Goal: Use online tool/utility: Utilize a website feature to perform a specific function

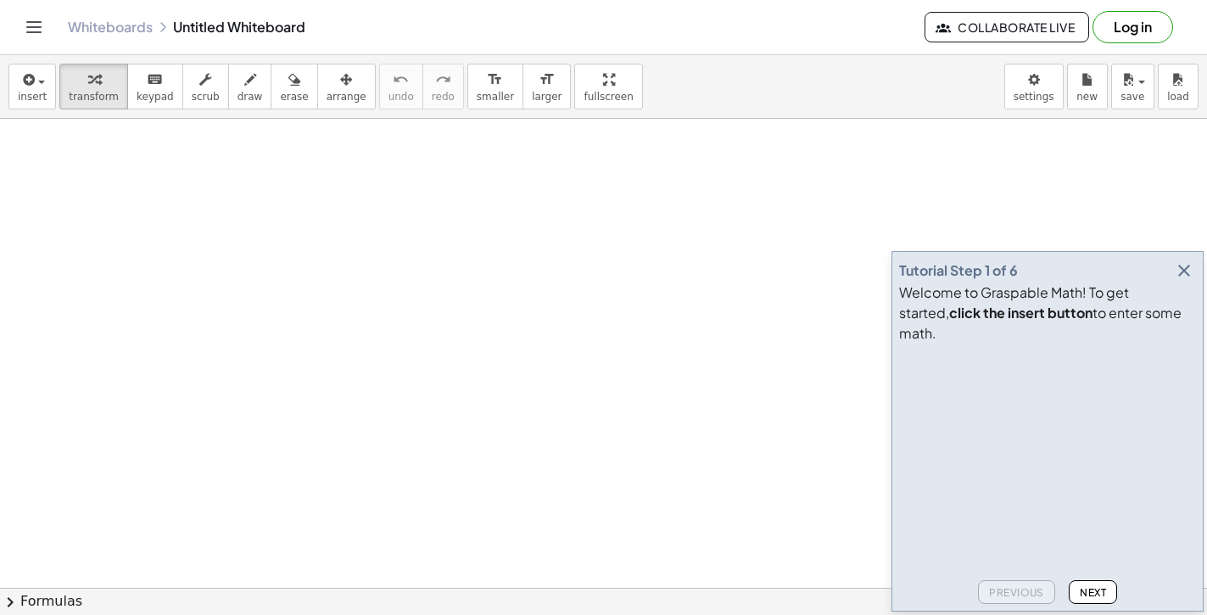
drag, startPoint x: 196, startPoint y: 159, endPoint x: 245, endPoint y: 193, distance: 59.8
click at [145, 101] on span "keypad" at bounding box center [155, 97] width 37 height 12
click at [1195, 282] on div "Tutorial Step 1 of 6" at bounding box center [1047, 271] width 297 height 24
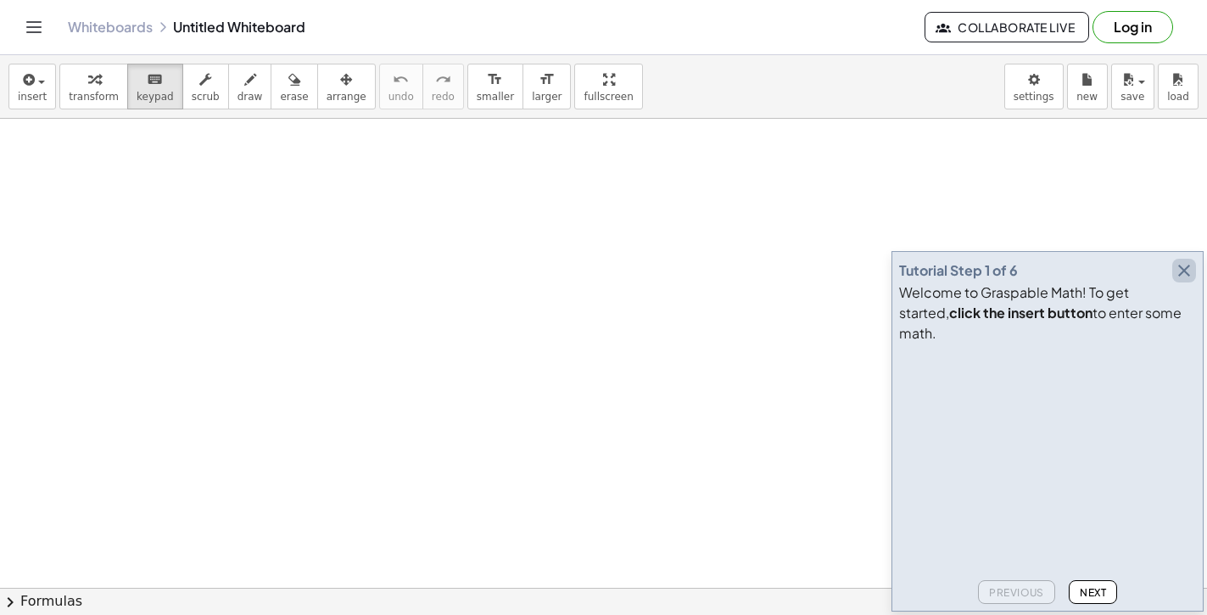
click at [1180, 281] on icon "button" at bounding box center [1184, 270] width 20 height 20
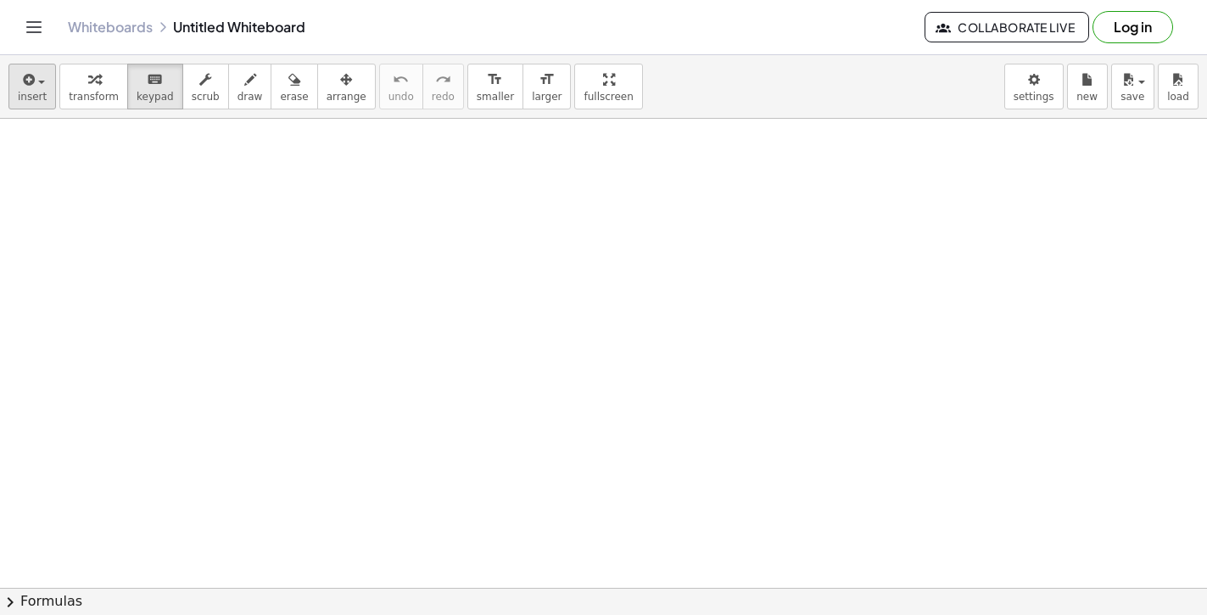
click at [52, 97] on button "insert" at bounding box center [32, 87] width 48 height 46
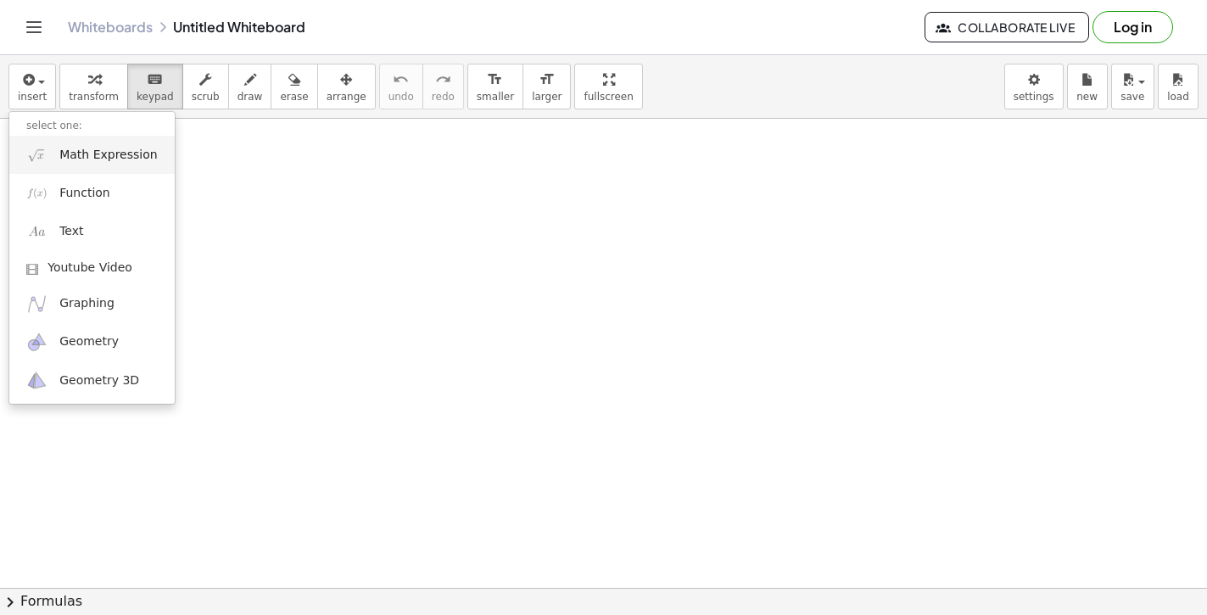
click at [119, 165] on link "Math Expression" at bounding box center [91, 155] width 165 height 38
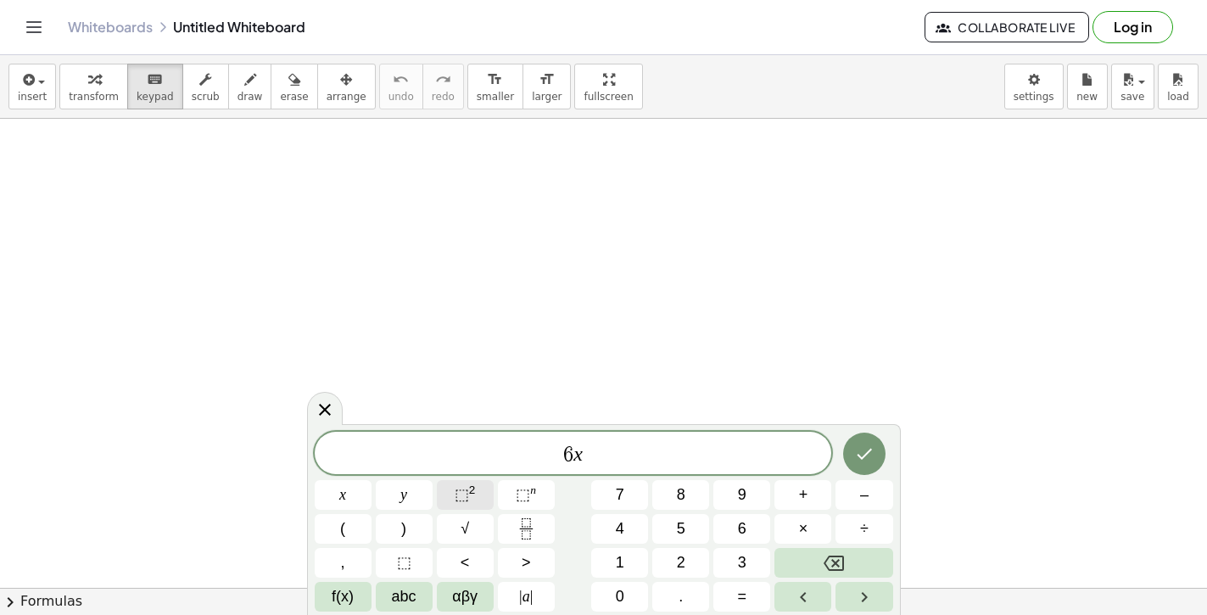
click at [455, 505] on span "⬚ 2" at bounding box center [465, 495] width 21 height 23
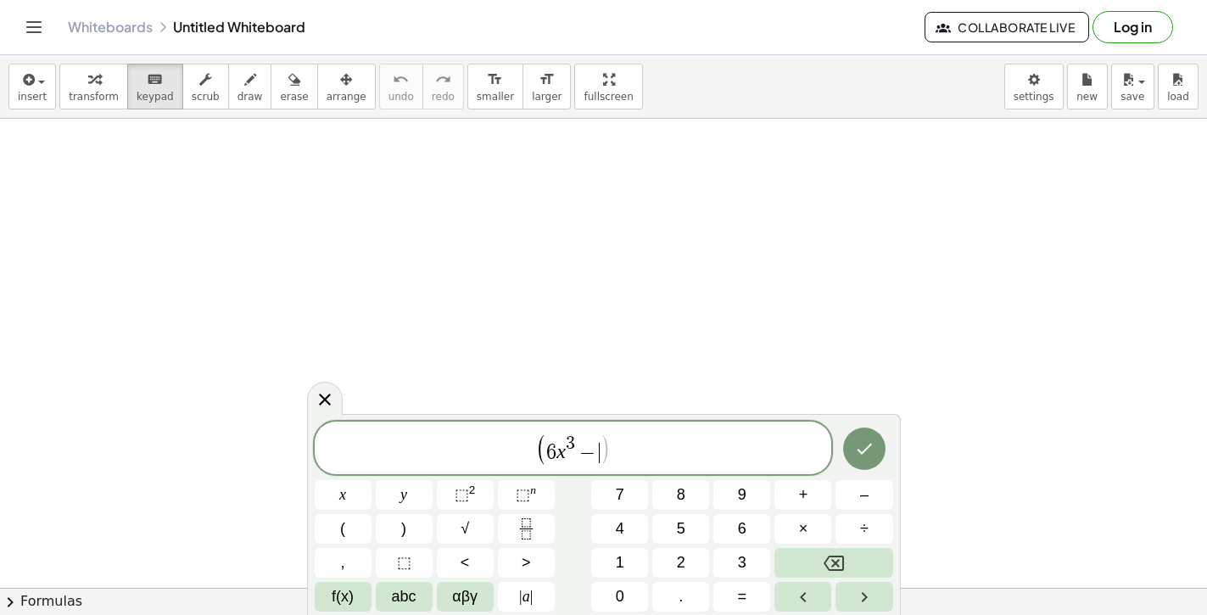
click at [598, 449] on span "−" at bounding box center [587, 453] width 25 height 20
click at [445, 500] on button "⬚ 2" at bounding box center [465, 495] width 57 height 30
click at [479, 499] on button "⬚ 2" at bounding box center [465, 495] width 57 height 30
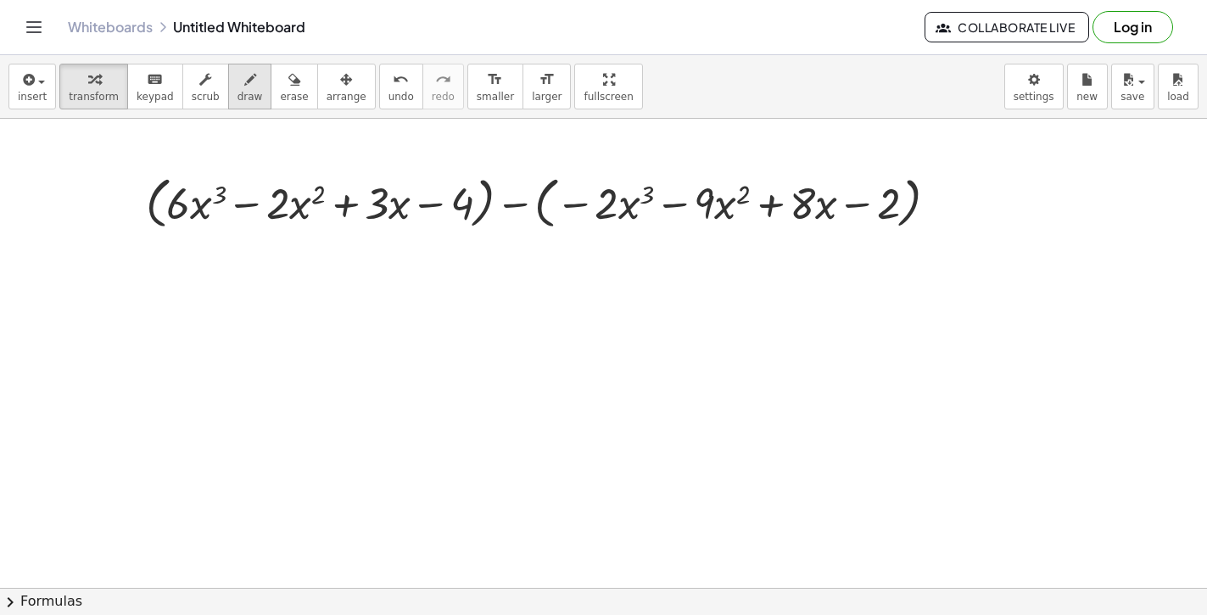
click at [244, 79] on icon "button" at bounding box center [250, 80] width 12 height 20
click at [238, 93] on span "draw" at bounding box center [250, 97] width 25 height 12
drag, startPoint x: 514, startPoint y: 173, endPoint x: 604, endPoint y: 168, distance: 90.1
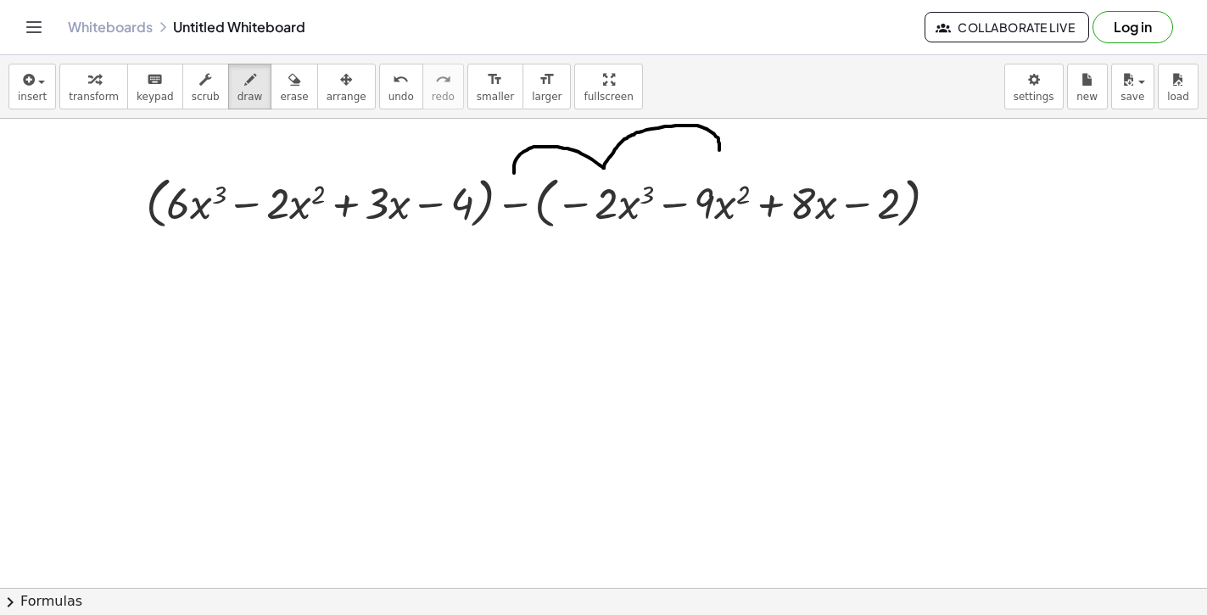
drag, startPoint x: 604, startPoint y: 168, endPoint x: 719, endPoint y: 150, distance: 116.7
drag, startPoint x: 716, startPoint y: 144, endPoint x: 789, endPoint y: 161, distance: 74.9
drag, startPoint x: 790, startPoint y: 161, endPoint x: 901, endPoint y: 155, distance: 111.3
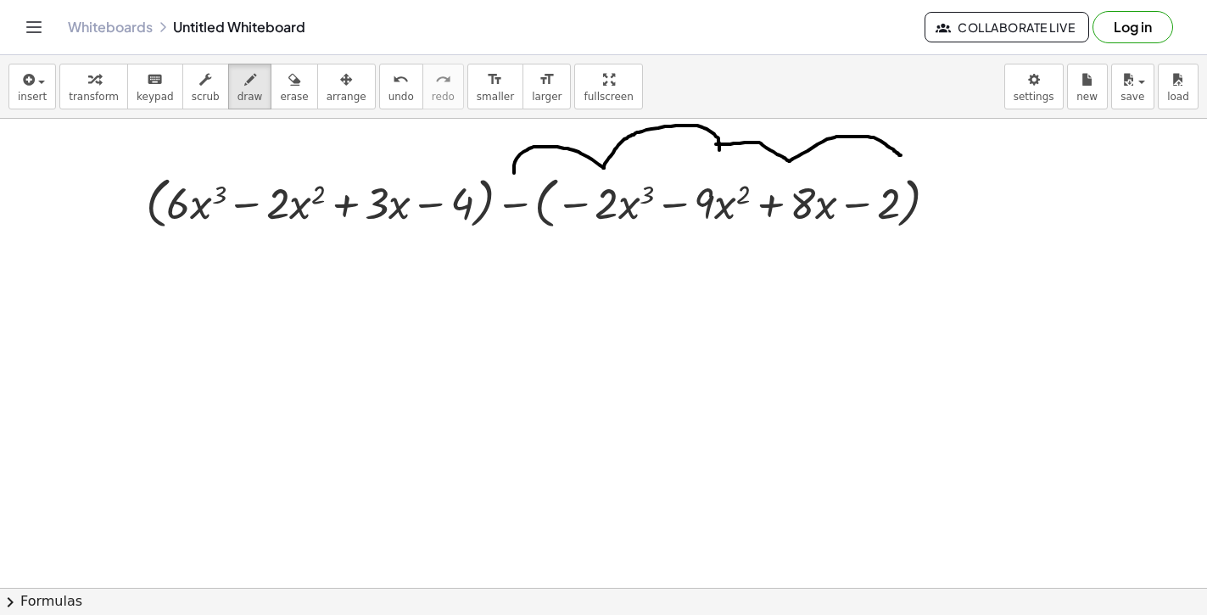
drag, startPoint x: 512, startPoint y: 239, endPoint x: 484, endPoint y: 274, distance: 44.6
drag, startPoint x: 509, startPoint y: 295, endPoint x: 534, endPoint y: 278, distance: 30.6
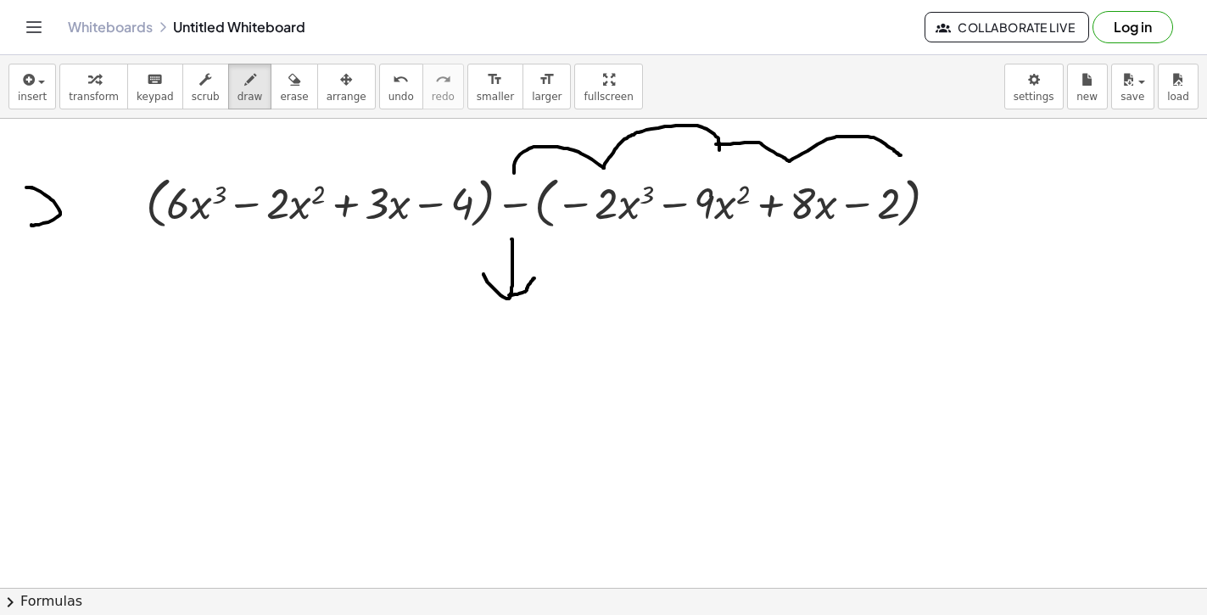
drag, startPoint x: 32, startPoint y: 187, endPoint x: 31, endPoint y: 225, distance: 37.3
drag, startPoint x: 25, startPoint y: 196, endPoint x: 26, endPoint y: 210, distance: 14.5
drag, startPoint x: 33, startPoint y: 349, endPoint x: 78, endPoint y: 413, distance: 77.9
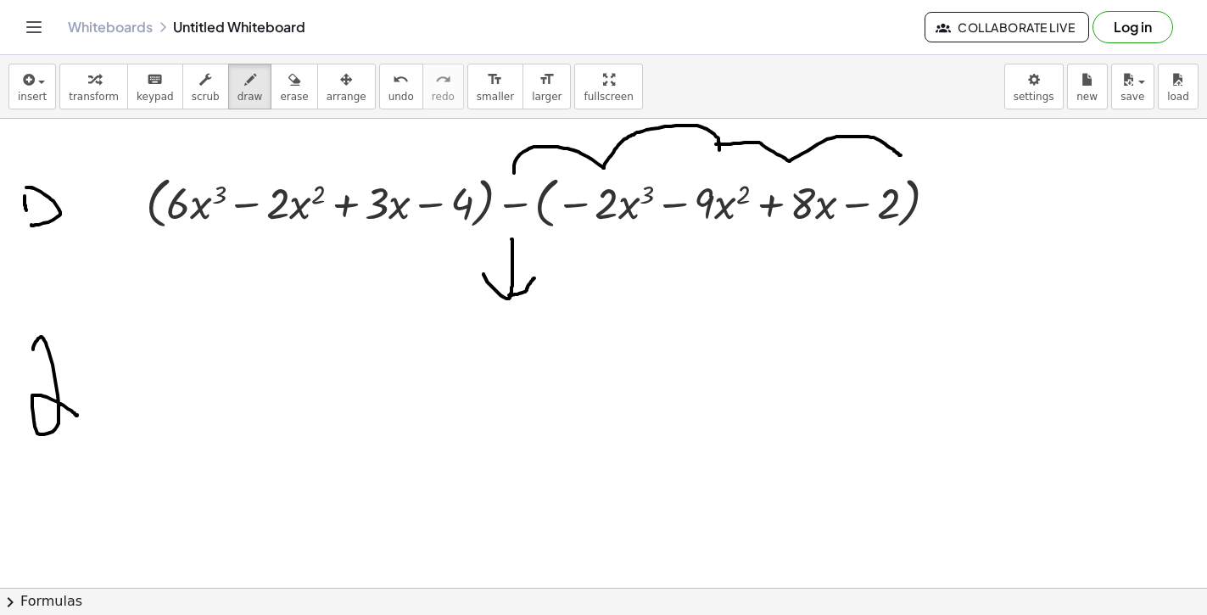
click at [393, 87] on icon "undo" at bounding box center [401, 80] width 16 height 20
drag, startPoint x: 31, startPoint y: 324, endPoint x: 61, endPoint y: 344, distance: 36.7
drag, startPoint x: 48, startPoint y: 302, endPoint x: 51, endPoint y: 349, distance: 46.7
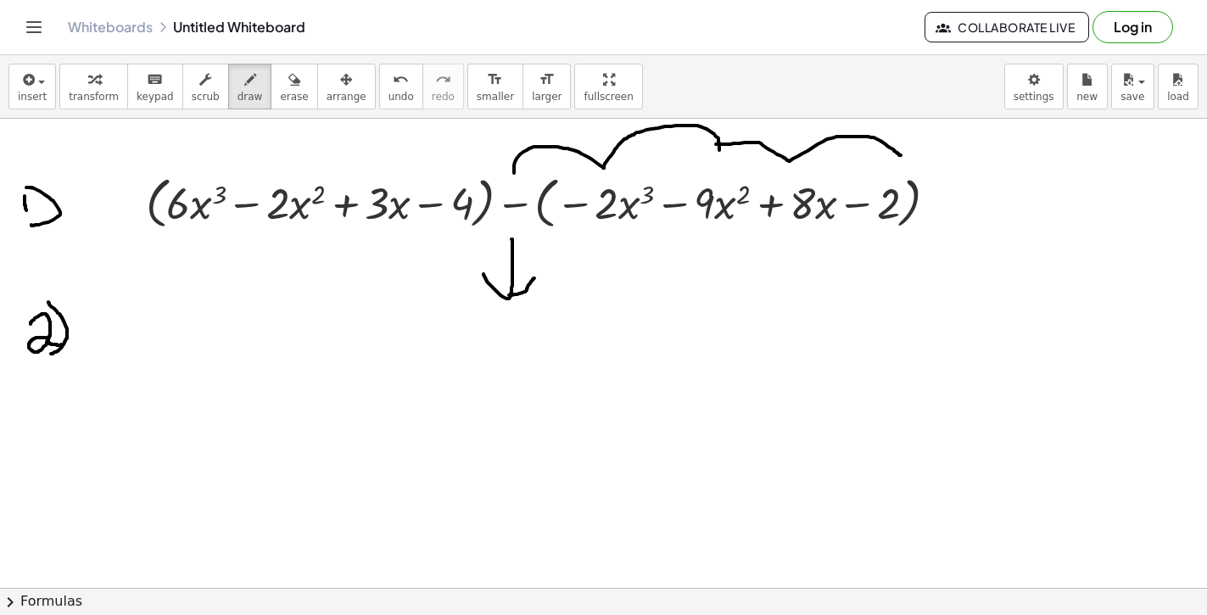
click at [153, 88] on icon "keyboard" at bounding box center [155, 80] width 16 height 20
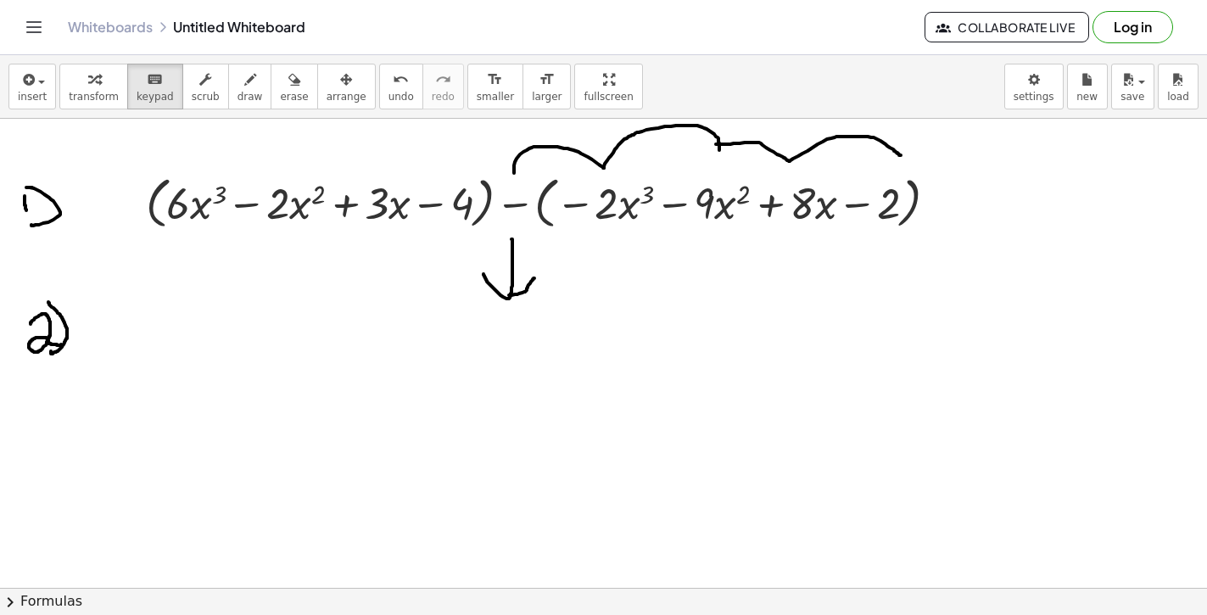
drag, startPoint x: 261, startPoint y: 366, endPoint x: 409, endPoint y: 368, distance: 147.6
click at [38, 88] on div "button" at bounding box center [32, 79] width 29 height 20
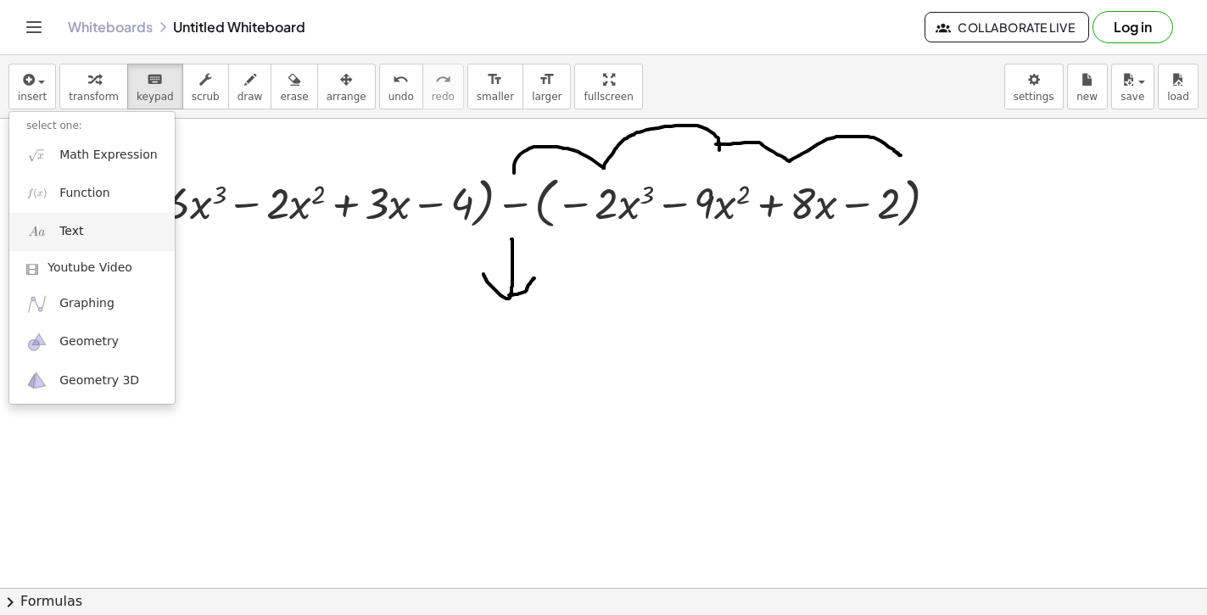
click at [102, 236] on link "Text" at bounding box center [91, 232] width 165 height 38
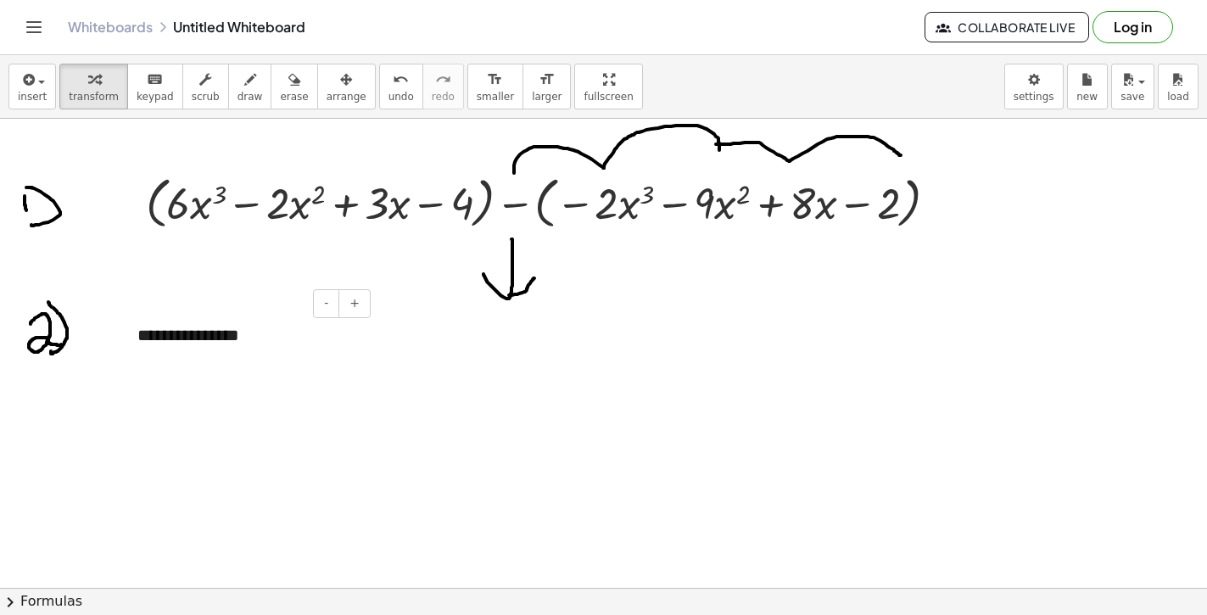
click at [197, 340] on div "**********" at bounding box center [247, 335] width 254 height 58
click at [294, 333] on div "**********" at bounding box center [247, 335] width 254 height 58
drag, startPoint x: 294, startPoint y: 333, endPoint x: 140, endPoint y: 333, distance: 154.4
click at [140, 333] on div "**********" at bounding box center [247, 335] width 254 height 58
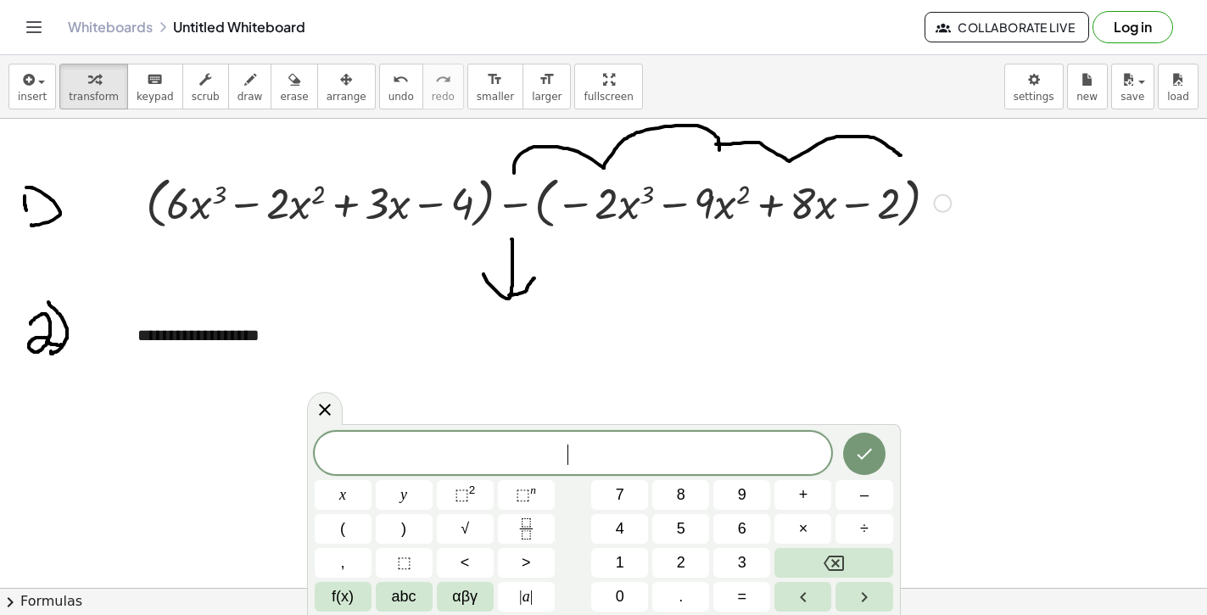
click at [452, 230] on div at bounding box center [548, 202] width 822 height 64
click at [467, 203] on div at bounding box center [548, 202] width 822 height 64
click at [484, 214] on div at bounding box center [548, 202] width 822 height 64
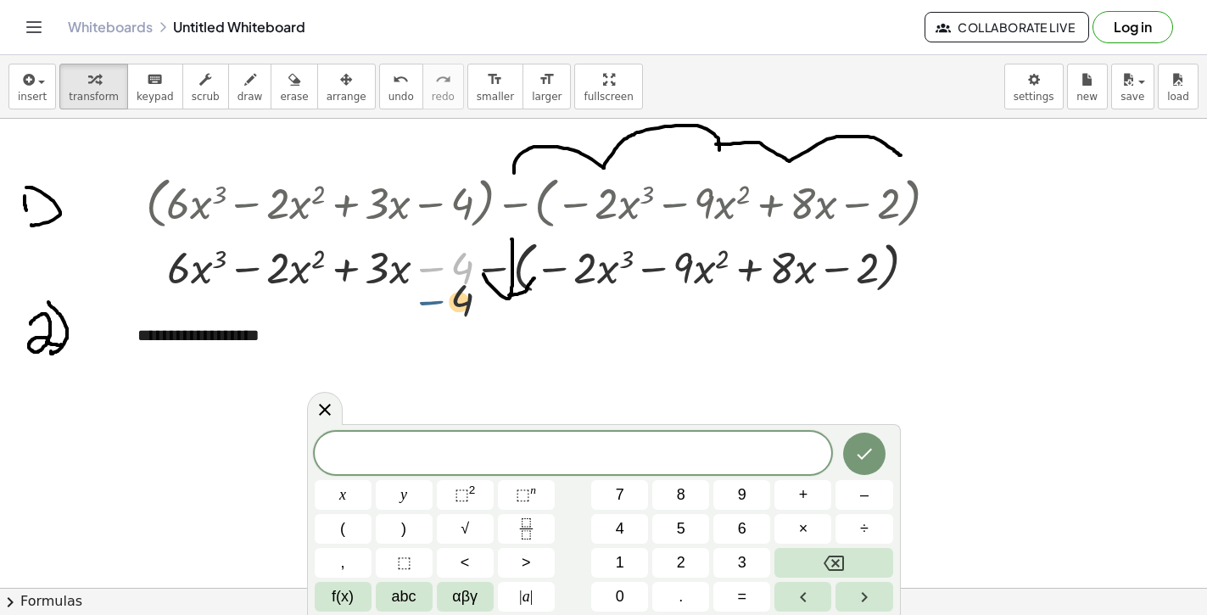
drag, startPoint x: 431, startPoint y: 276, endPoint x: 433, endPoint y: 327, distance: 50.9
click at [324, 416] on icon at bounding box center [325, 410] width 20 height 20
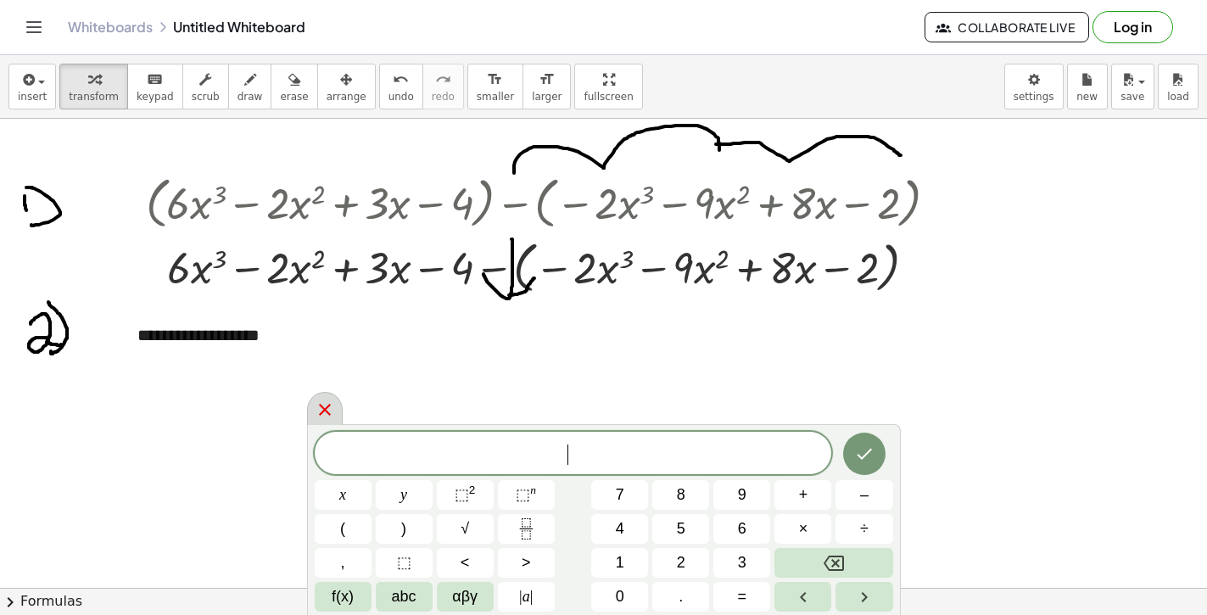
click at [335, 405] on div at bounding box center [325, 408] width 36 height 33
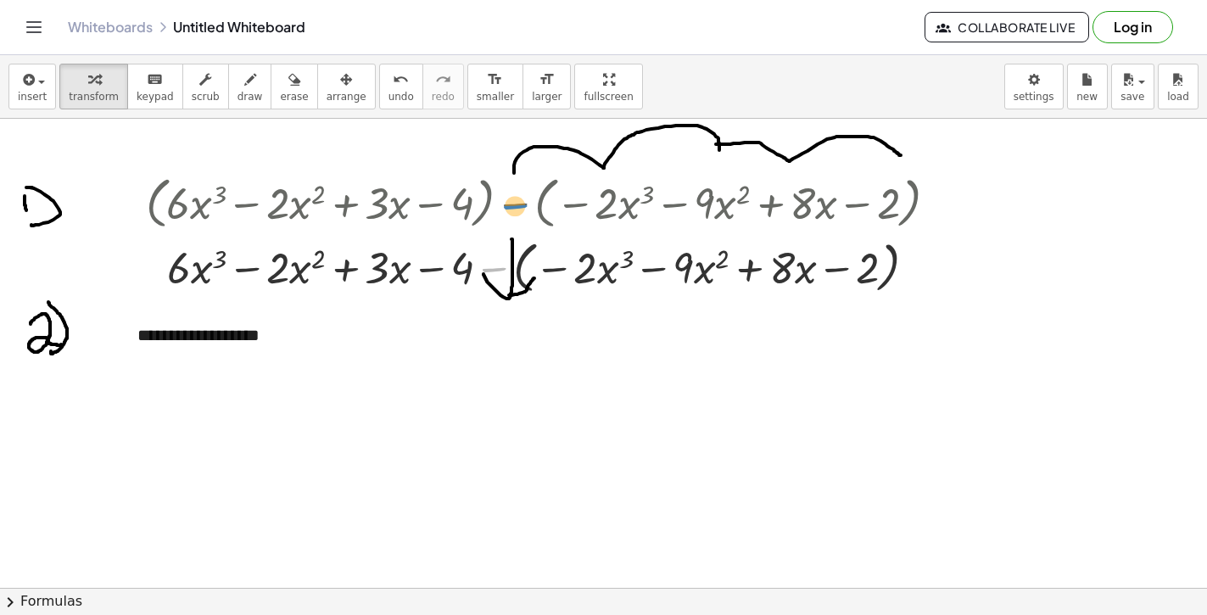
drag, startPoint x: 507, startPoint y: 293, endPoint x: 528, endPoint y: 230, distance: 66.3
click at [534, 204] on div "+ ( + · 6 · x 3 − · 2 · x 2 + · 3 · x − 4 ) − ( − · 2 · x 3 − · 9 · x 2 + · 8 ·…" at bounding box center [534, 204] width 0 height 0
click at [513, 283] on div at bounding box center [548, 266] width 822 height 64
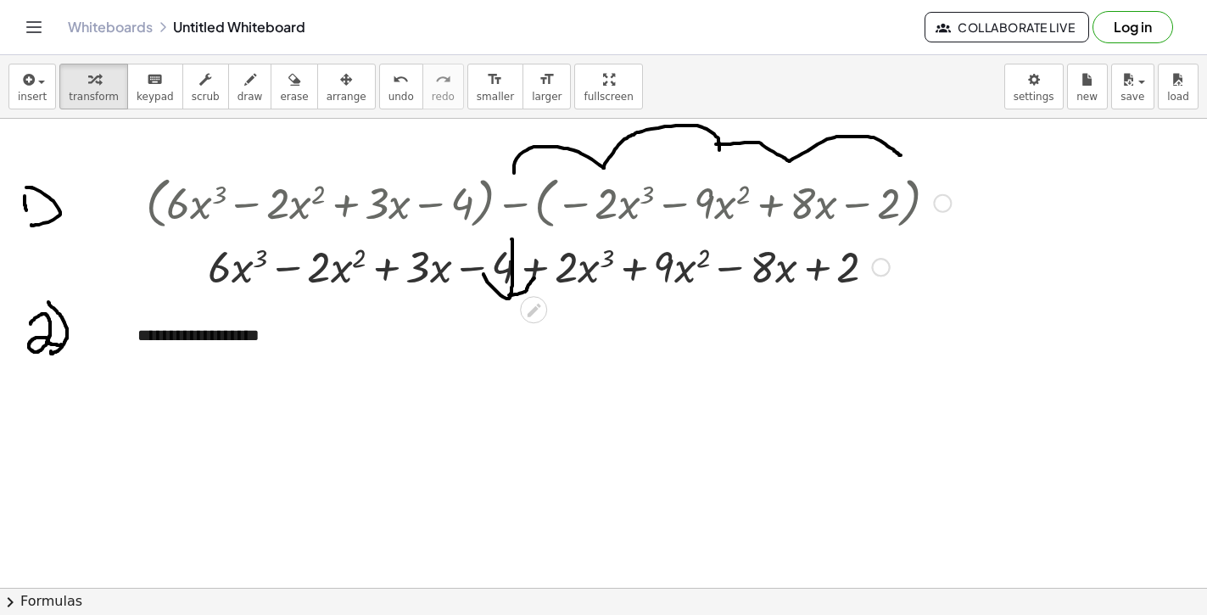
click at [573, 266] on div at bounding box center [548, 266] width 822 height 58
click at [579, 278] on div at bounding box center [548, 266] width 822 height 58
click at [507, 268] on div at bounding box center [548, 266] width 822 height 58
click at [351, 268] on div at bounding box center [548, 266] width 822 height 58
drag, startPoint x: 333, startPoint y: 266, endPoint x: 423, endPoint y: 263, distance: 90.8
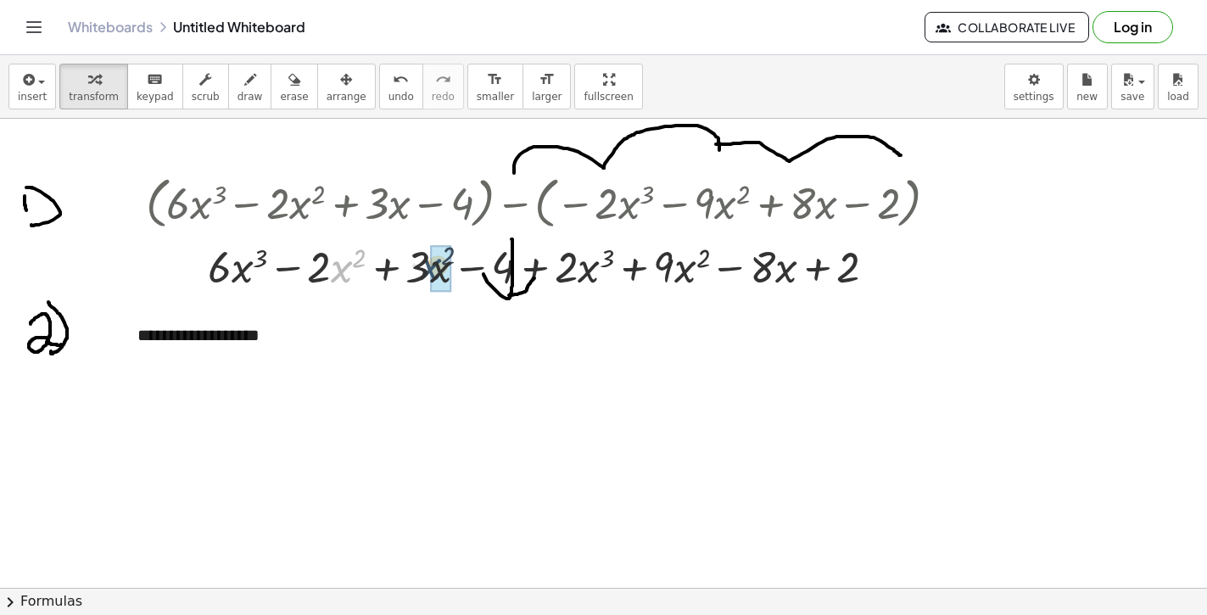
click at [423, 263] on div at bounding box center [548, 266] width 822 height 58
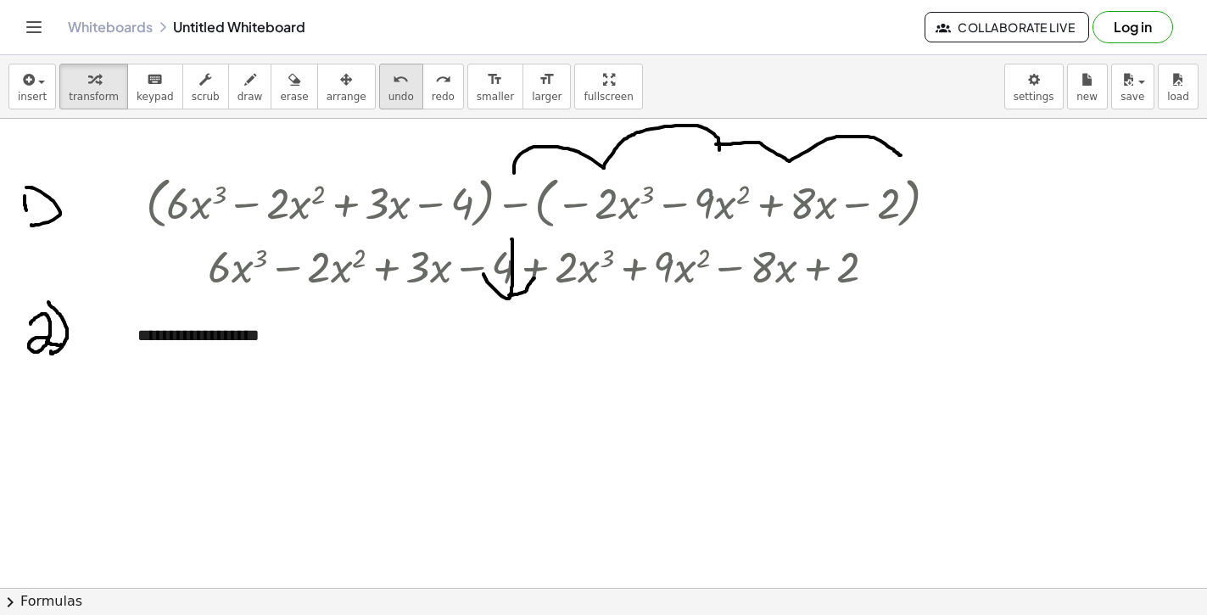
click at [394, 92] on span "undo" at bounding box center [401, 97] width 25 height 12
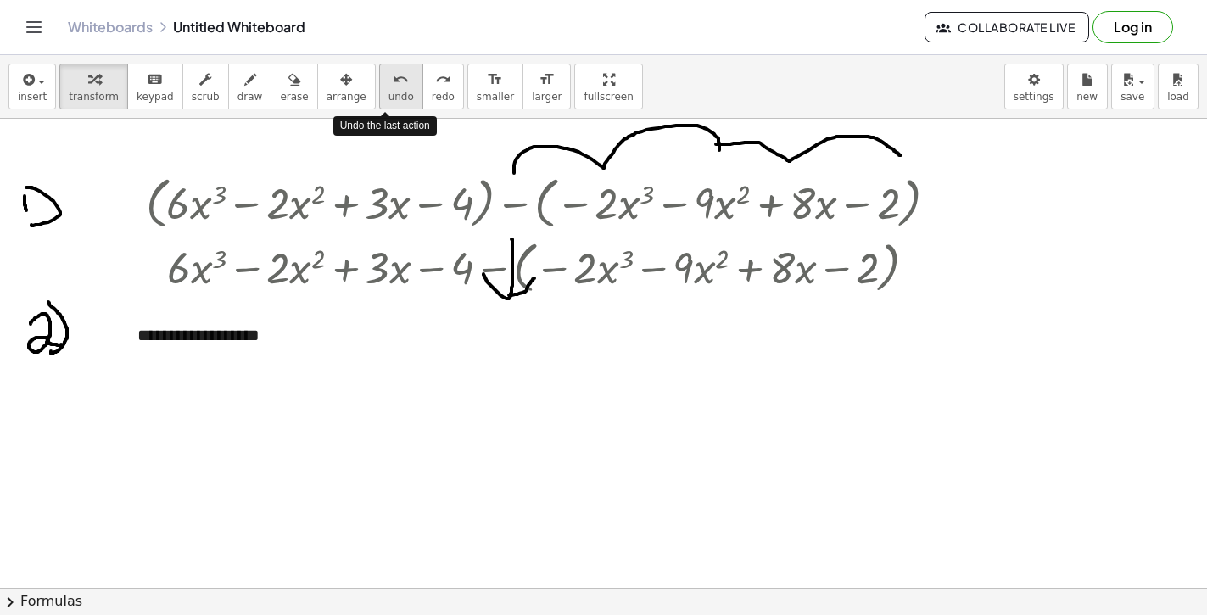
click at [394, 92] on span "undo" at bounding box center [401, 97] width 25 height 12
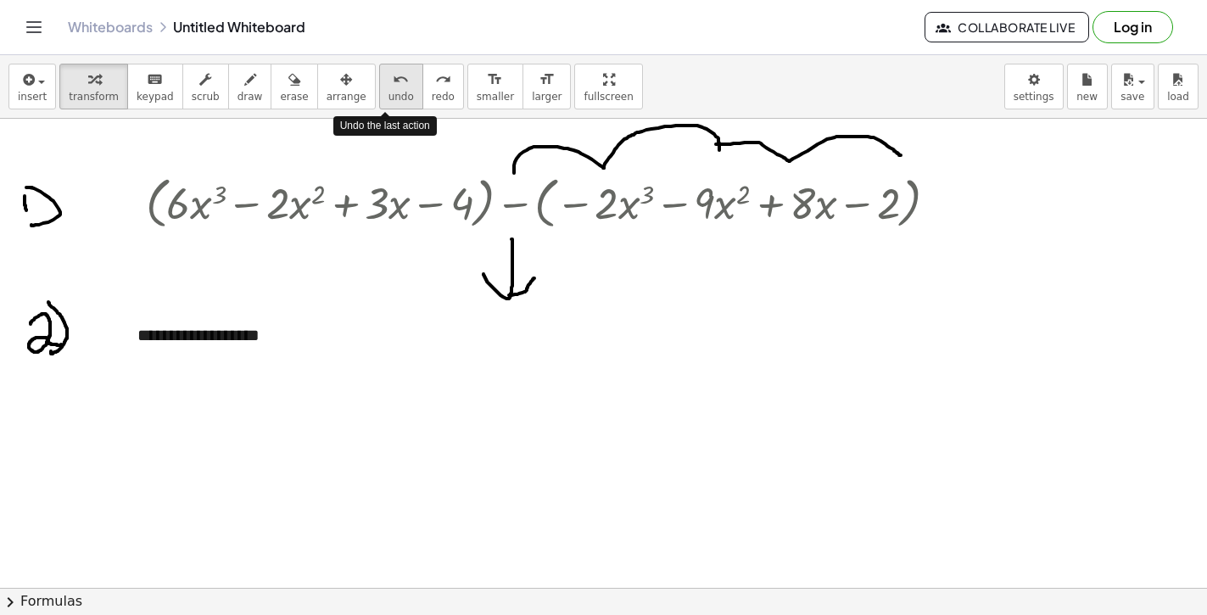
click at [394, 92] on span "undo" at bounding box center [401, 97] width 25 height 12
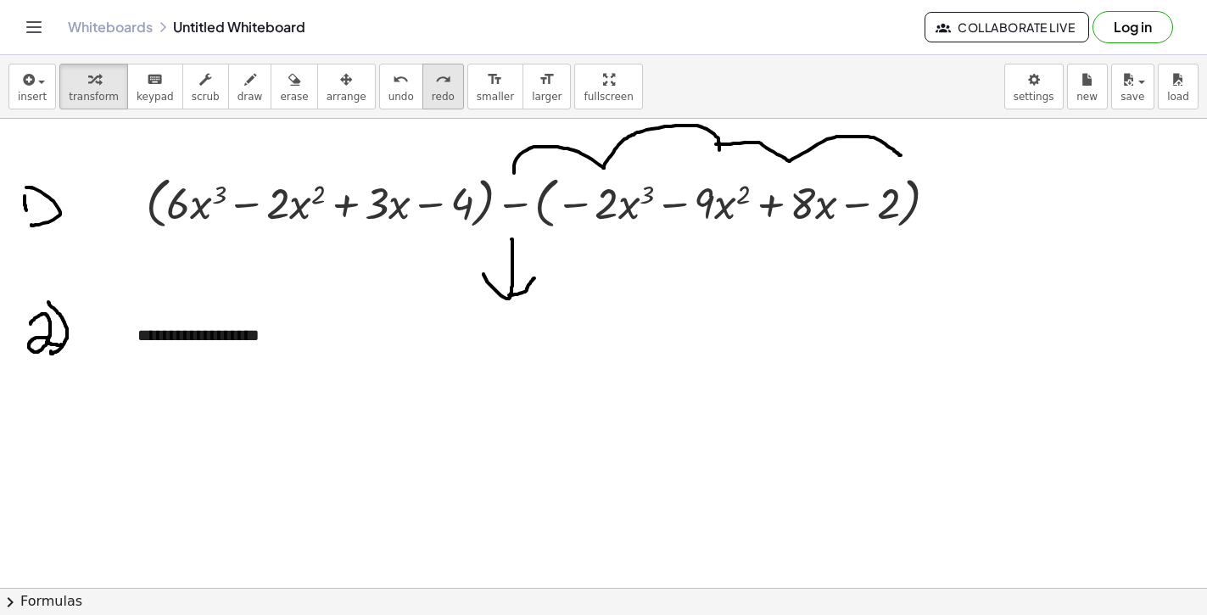
click at [432, 92] on span "redo" at bounding box center [443, 97] width 23 height 12
click at [389, 91] on span "undo" at bounding box center [401, 97] width 25 height 12
click at [393, 89] on icon "undo" at bounding box center [401, 80] width 16 height 20
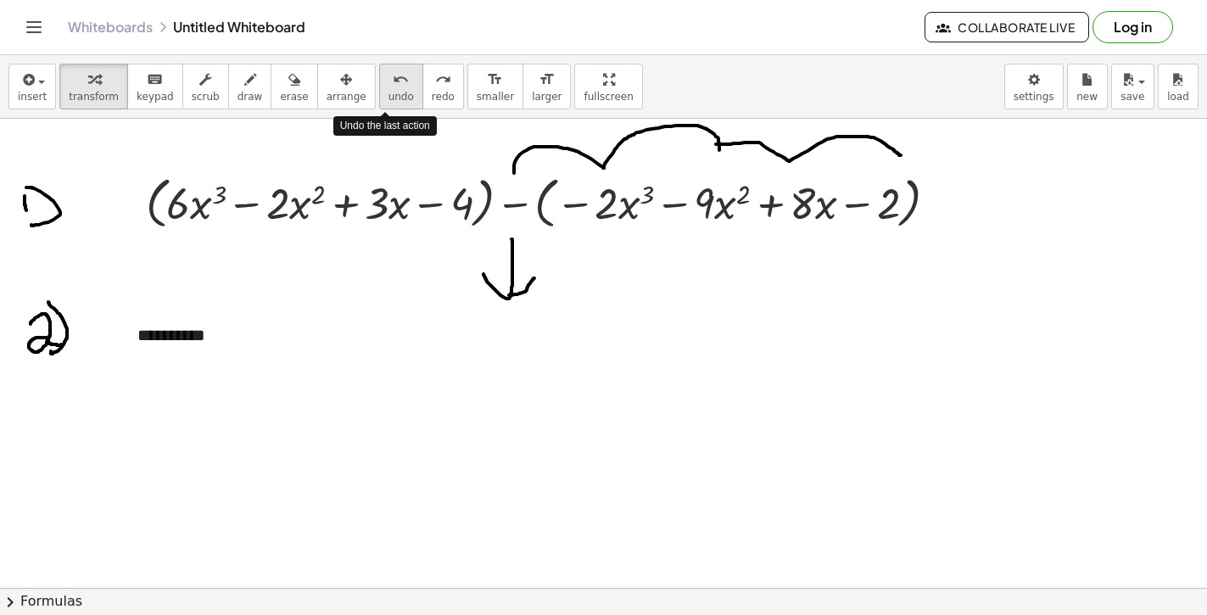
click at [393, 89] on icon "undo" at bounding box center [401, 80] width 16 height 20
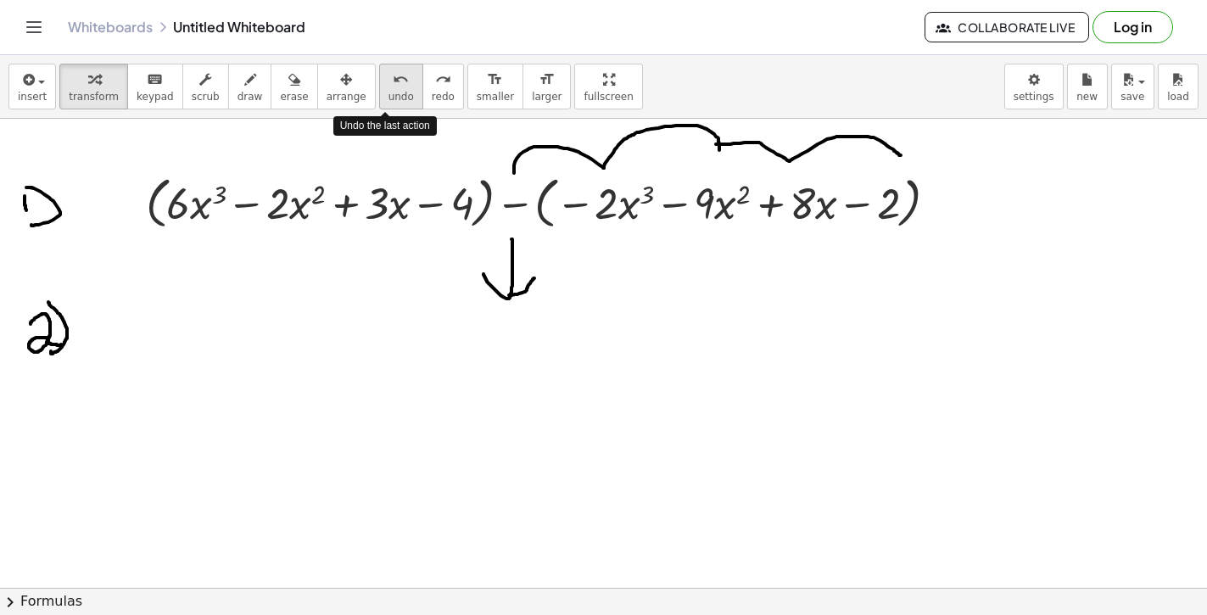
click at [393, 89] on icon "undo" at bounding box center [401, 80] width 16 height 20
click at [534, 249] on icon at bounding box center [534, 250] width 14 height 14
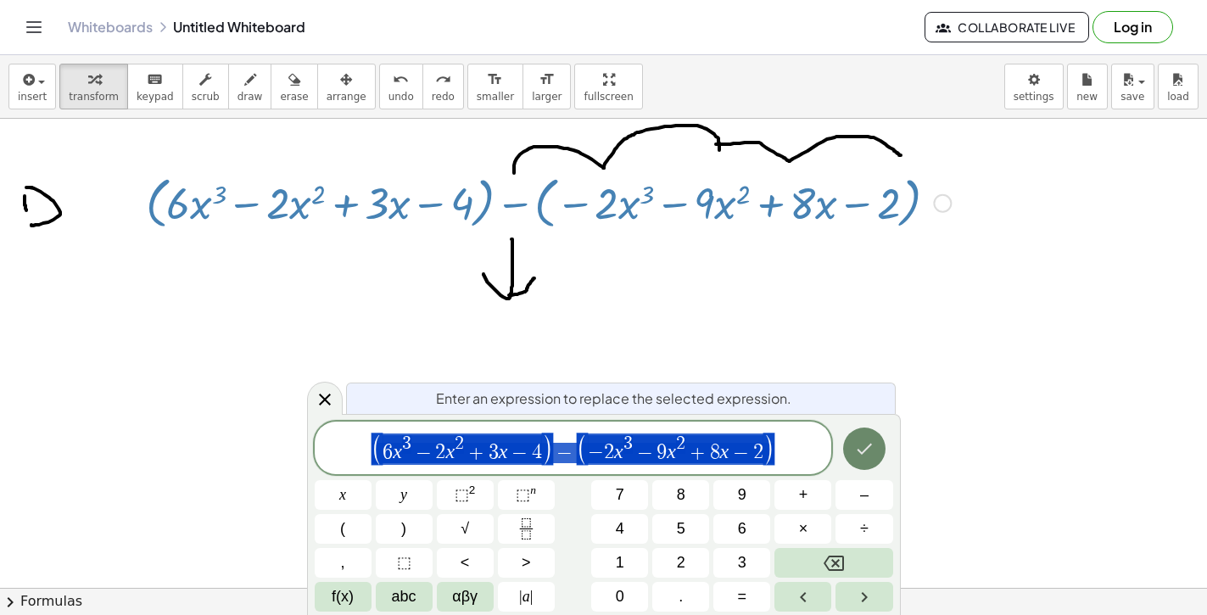
click at [858, 448] on icon "Done" at bounding box center [864, 449] width 20 height 20
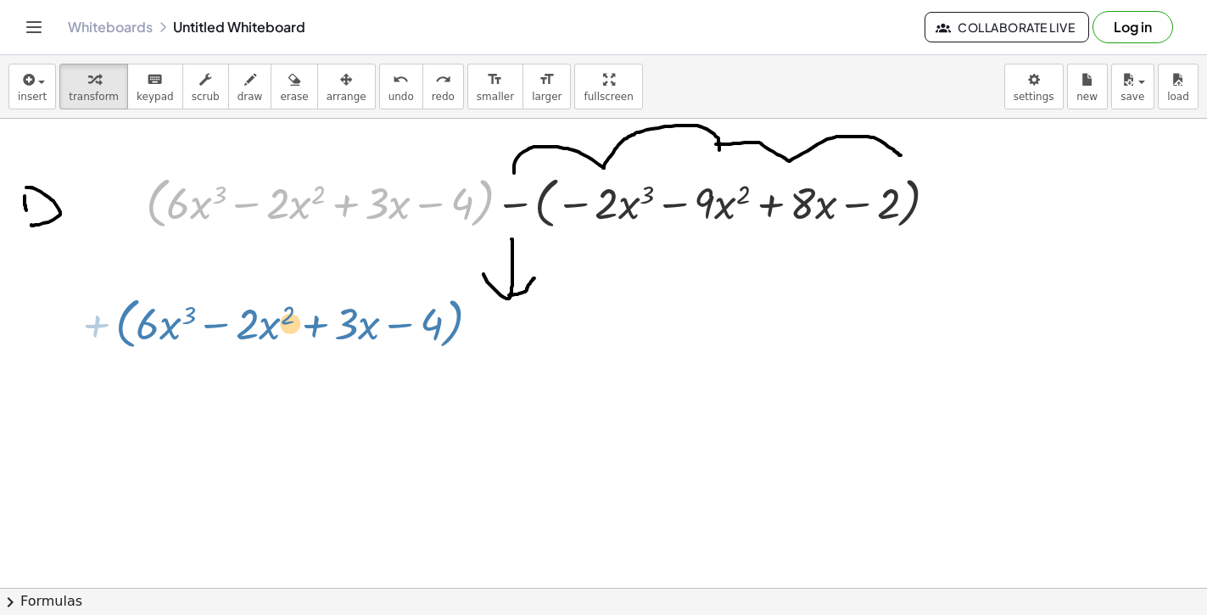
drag, startPoint x: 478, startPoint y: 203, endPoint x: 448, endPoint y: 323, distance: 124.3
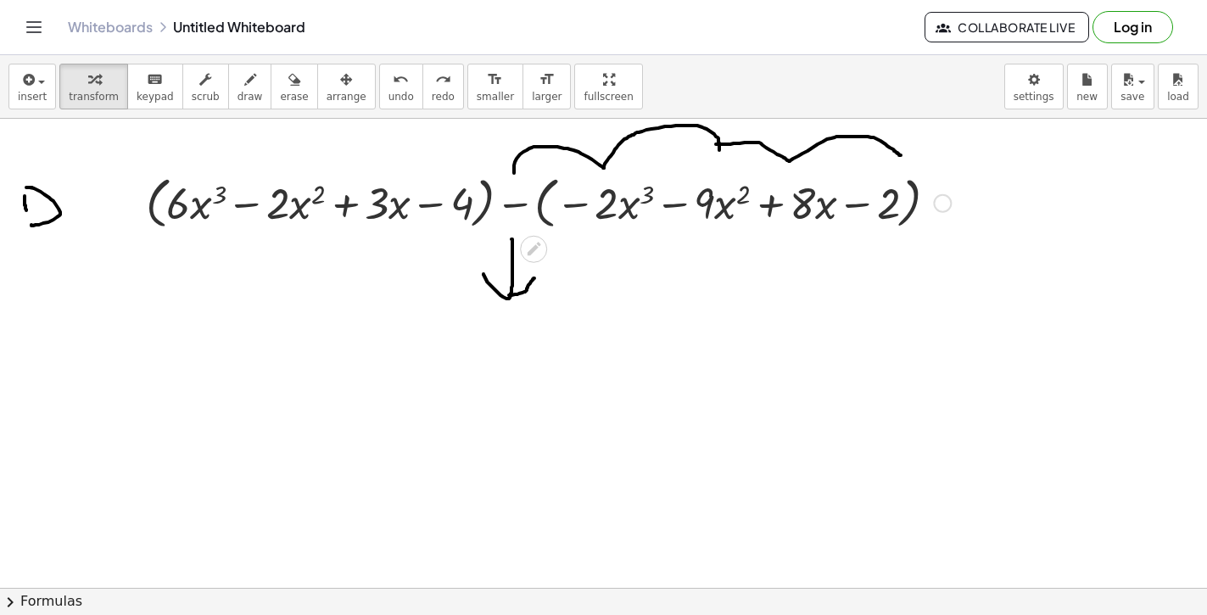
click at [394, 211] on div at bounding box center [548, 202] width 822 height 64
drag, startPoint x: 394, startPoint y: 211, endPoint x: 394, endPoint y: 327, distance: 115.4
drag, startPoint x: 469, startPoint y: 211, endPoint x: 439, endPoint y: 307, distance: 100.6
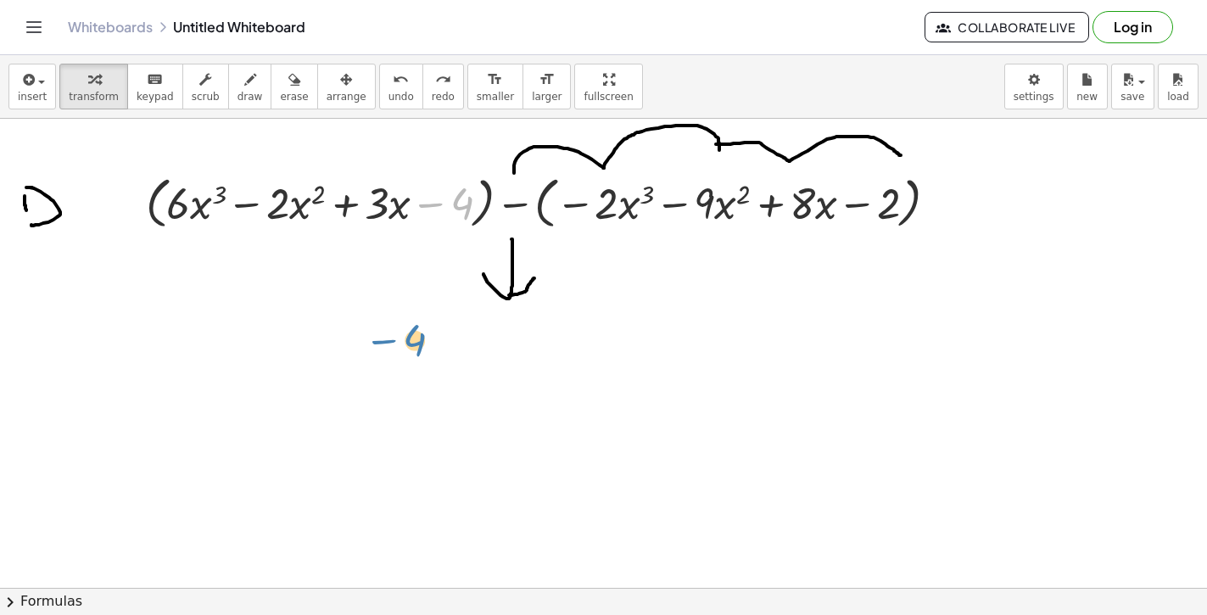
click at [490, 198] on div at bounding box center [548, 202] width 822 height 64
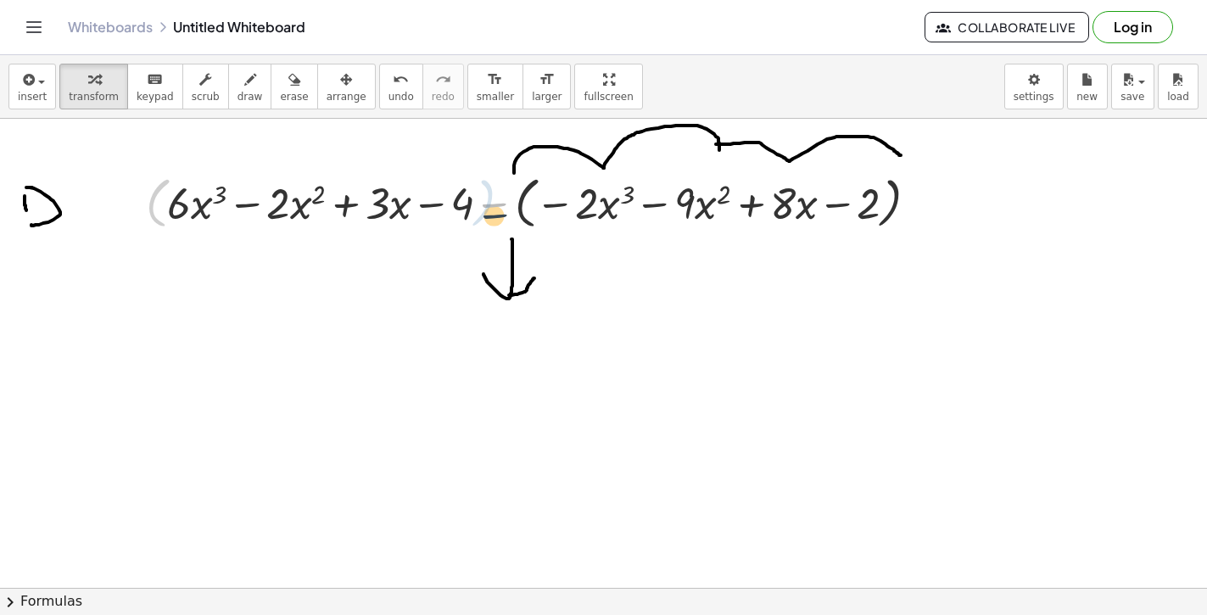
drag, startPoint x: 490, startPoint y: 198, endPoint x: 490, endPoint y: 216, distance: 18.7
click at [490, 216] on div at bounding box center [549, 202] width 780 height 64
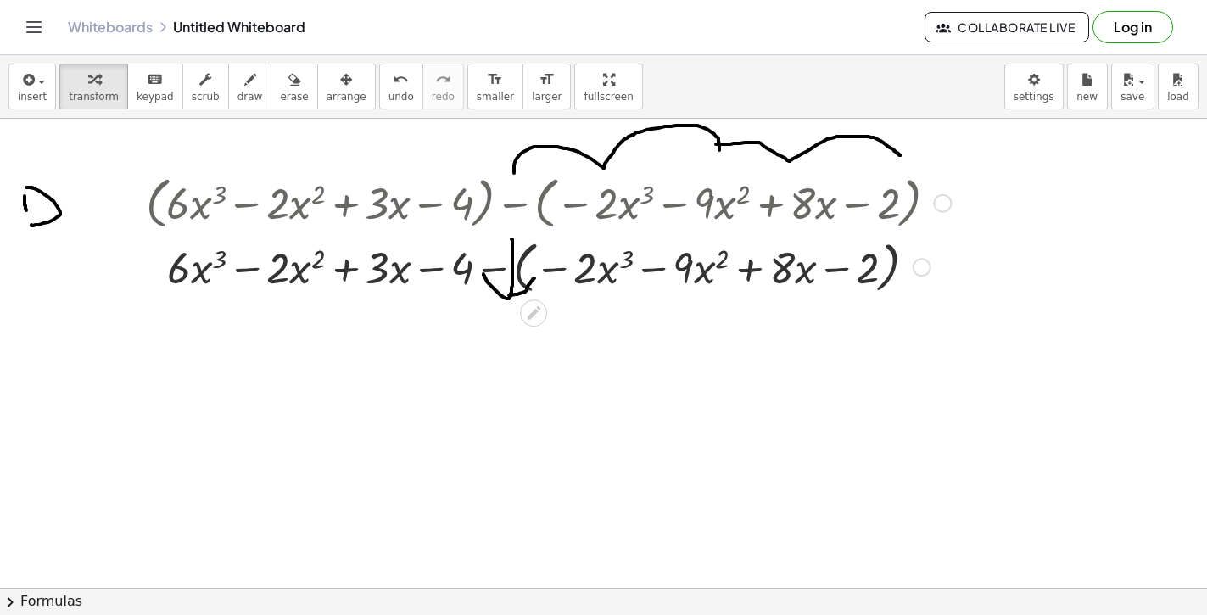
click at [528, 251] on div at bounding box center [548, 266] width 822 height 64
click at [528, 251] on div at bounding box center [548, 266] width 822 height 58
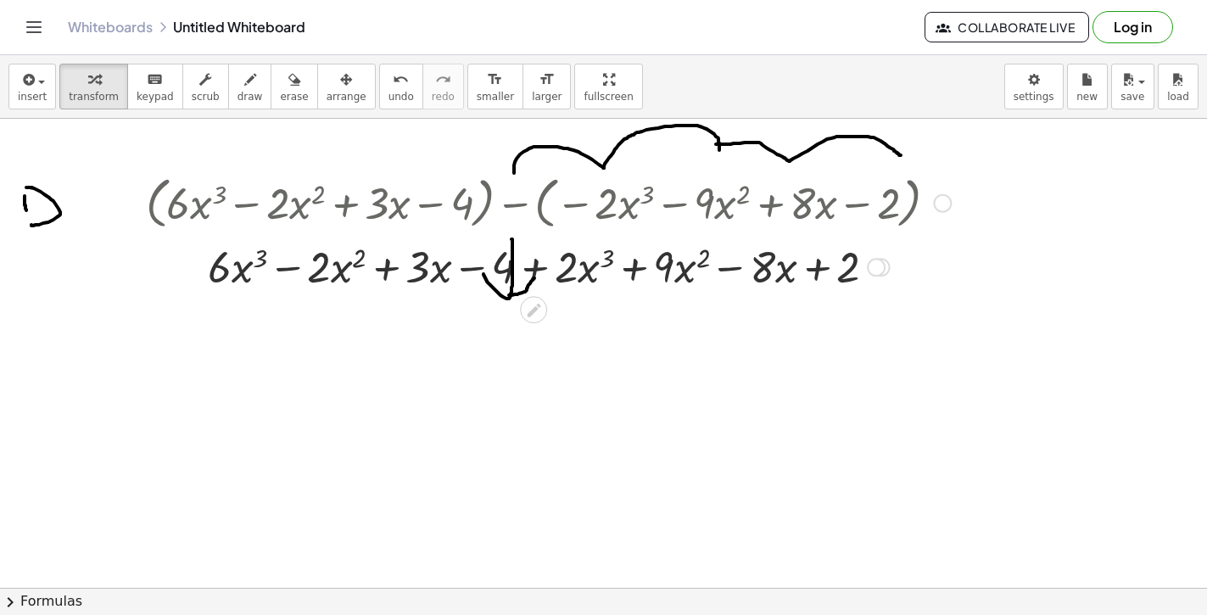
click at [511, 294] on div at bounding box center [548, 266] width 822 height 58
click at [510, 297] on div "+ ( + · 6 · x 3 − · 2 · x 2 + · 3 · x − 4 ) − ( − · 2 · x 3 − · 9 · x 2 + · 8 ·…" at bounding box center [541, 231] width 843 height 133
click at [463, 266] on div at bounding box center [548, 266] width 822 height 58
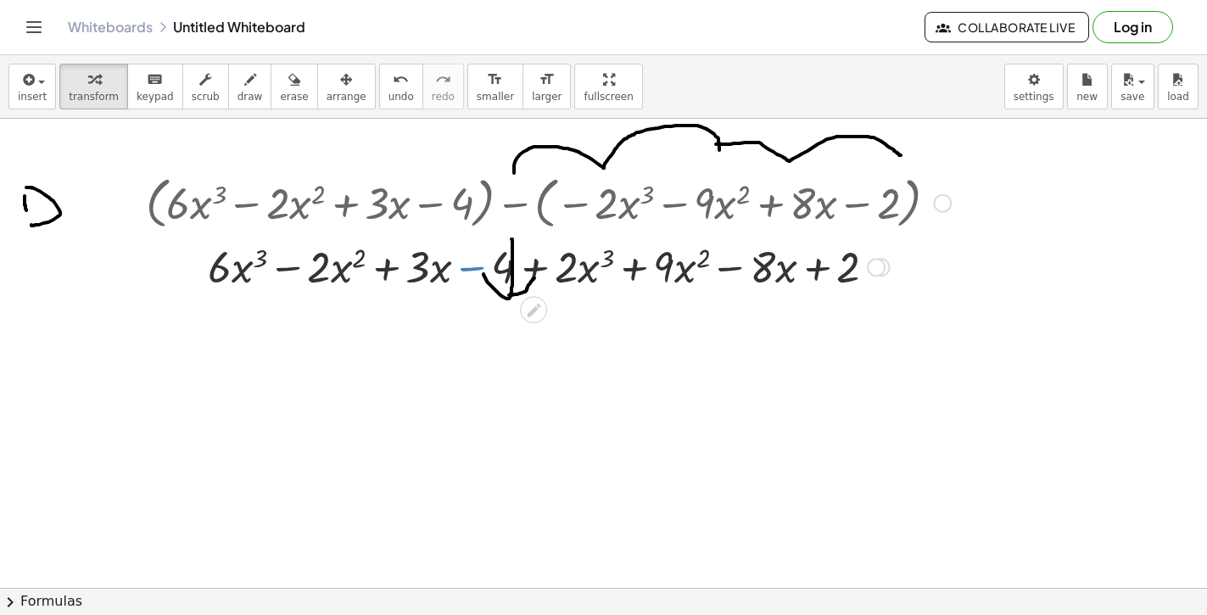
click at [463, 266] on div at bounding box center [548, 266] width 822 height 58
drag, startPoint x: 236, startPoint y: 269, endPoint x: 224, endPoint y: 313, distance: 45.7
click at [760, 277] on div at bounding box center [548, 266] width 822 height 58
drag, startPoint x: 760, startPoint y: 277, endPoint x: 495, endPoint y: 275, distance: 265.5
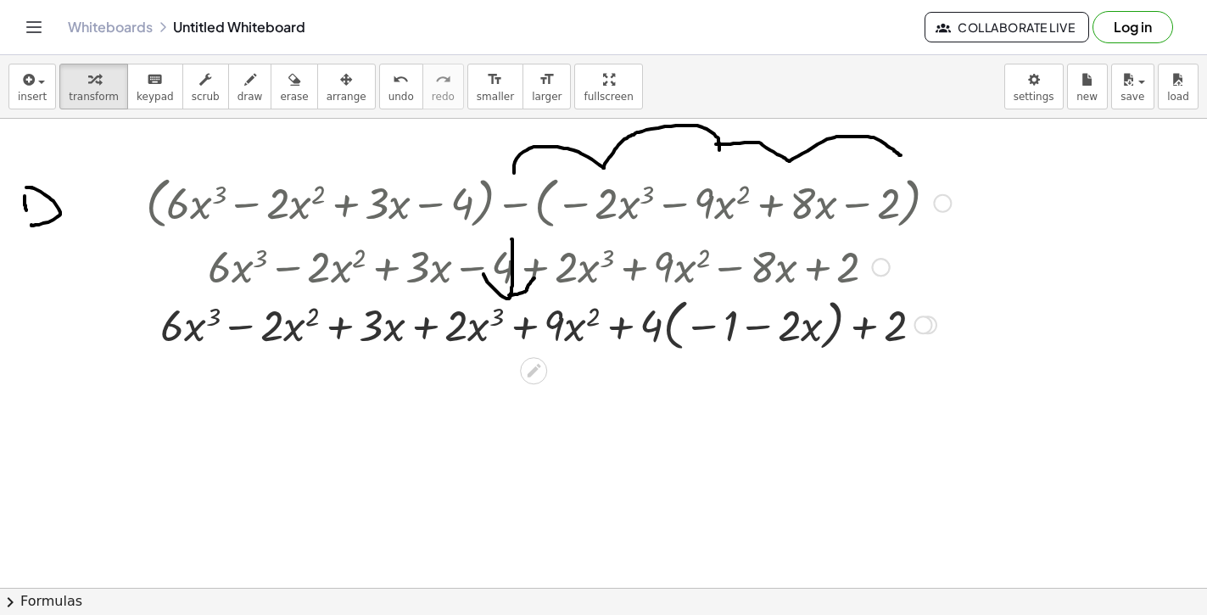
click at [434, 254] on div at bounding box center [548, 266] width 791 height 58
click at [135, 28] on link "Whiteboards" at bounding box center [110, 27] width 85 height 17
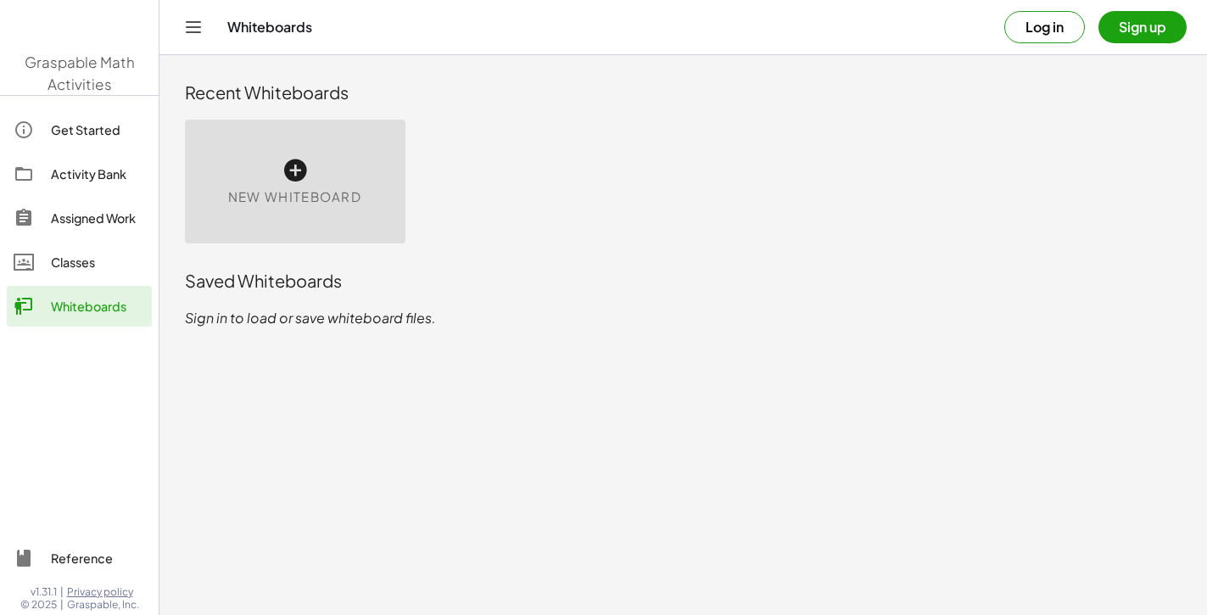
click at [316, 195] on span "New Whiteboard" at bounding box center [294, 197] width 133 height 20
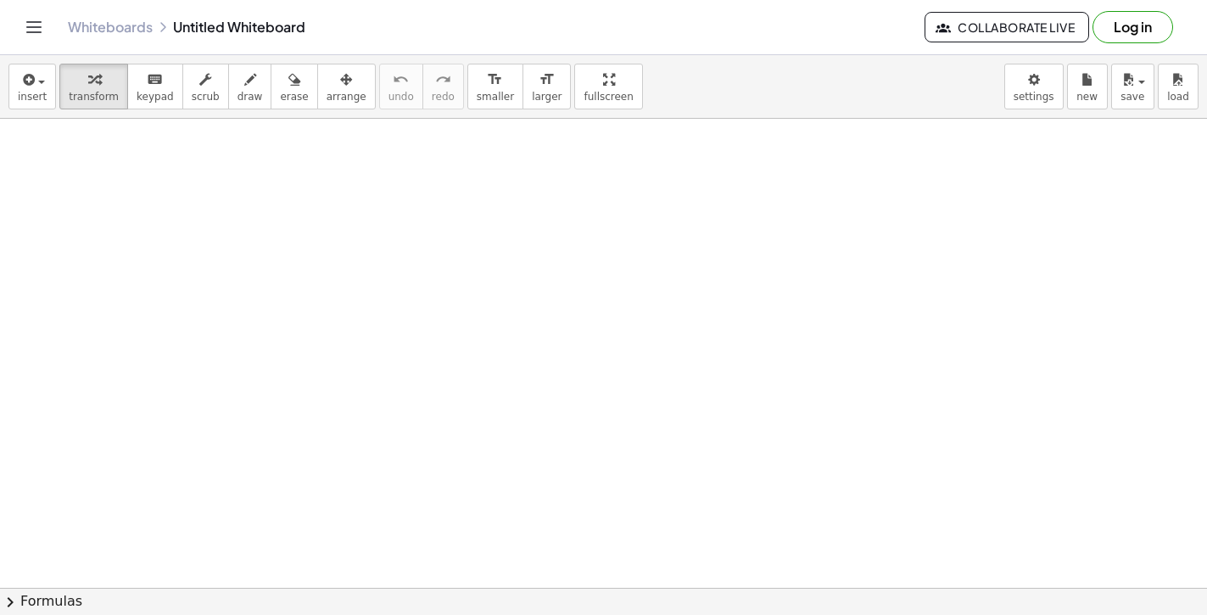
click at [245, 231] on div at bounding box center [603, 588] width 1207 height 938
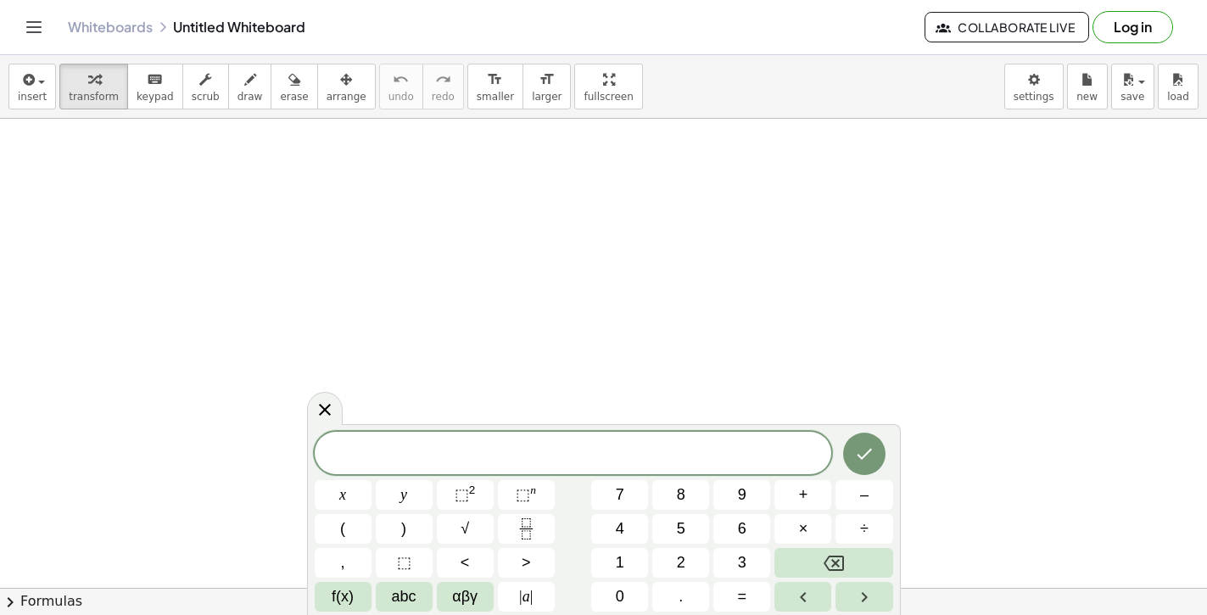
click at [245, 228] on div at bounding box center [603, 588] width 1207 height 938
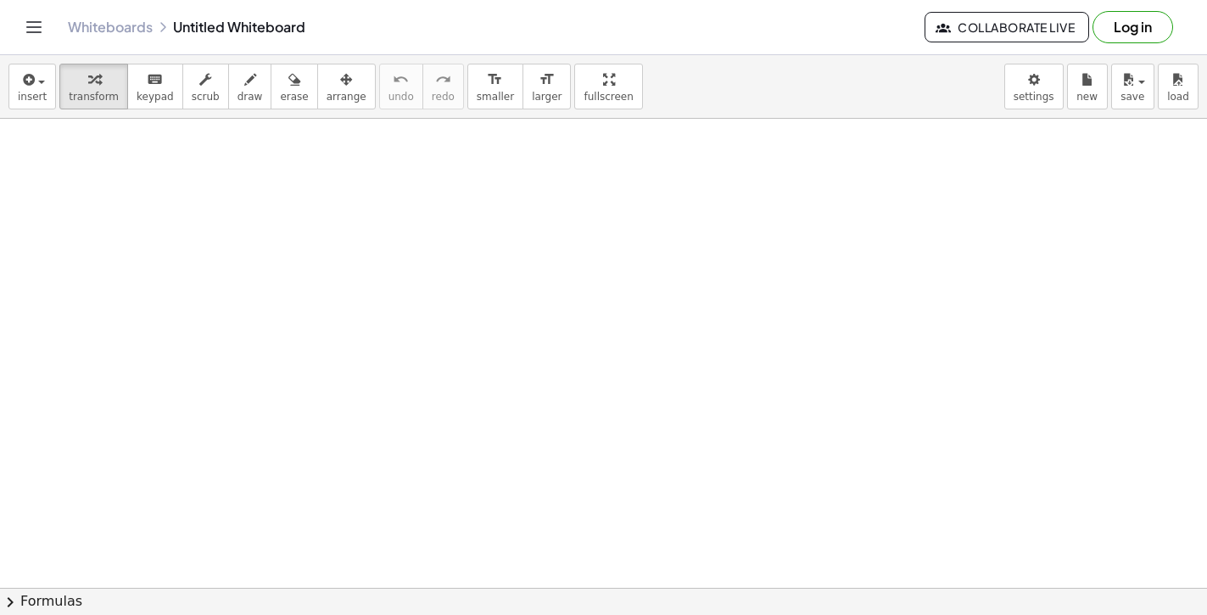
drag, startPoint x: 245, startPoint y: 228, endPoint x: 299, endPoint y: 245, distance: 56.9
click at [294, 271] on div at bounding box center [603, 588] width 1207 height 938
click at [316, 228] on div at bounding box center [603, 588] width 1207 height 938
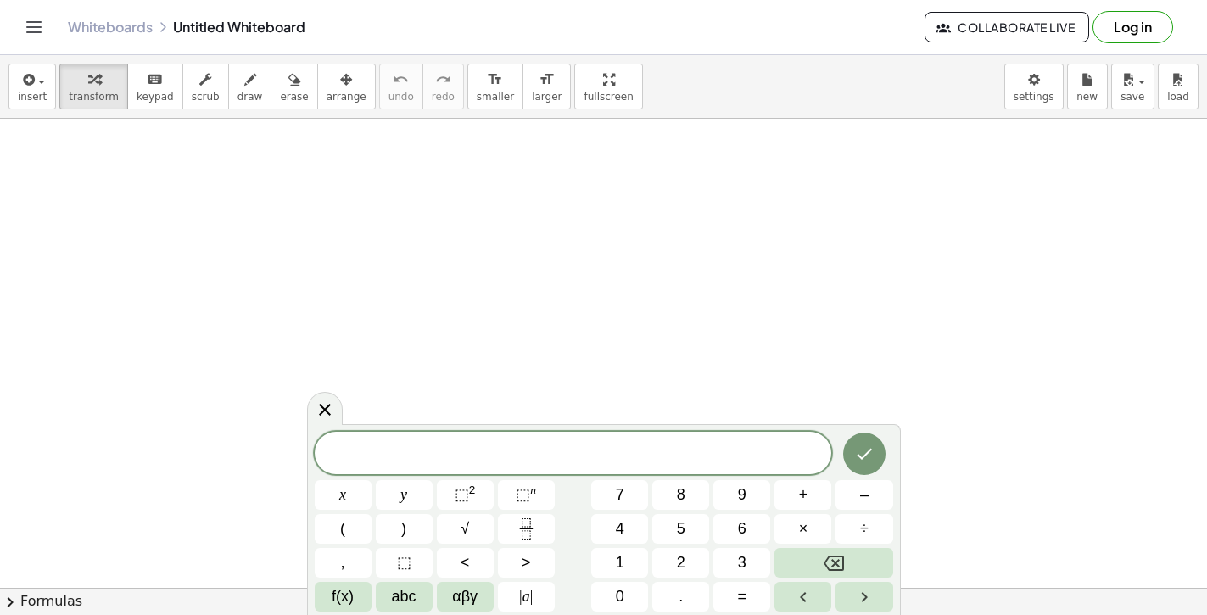
click at [371, 181] on div at bounding box center [603, 588] width 1207 height 938
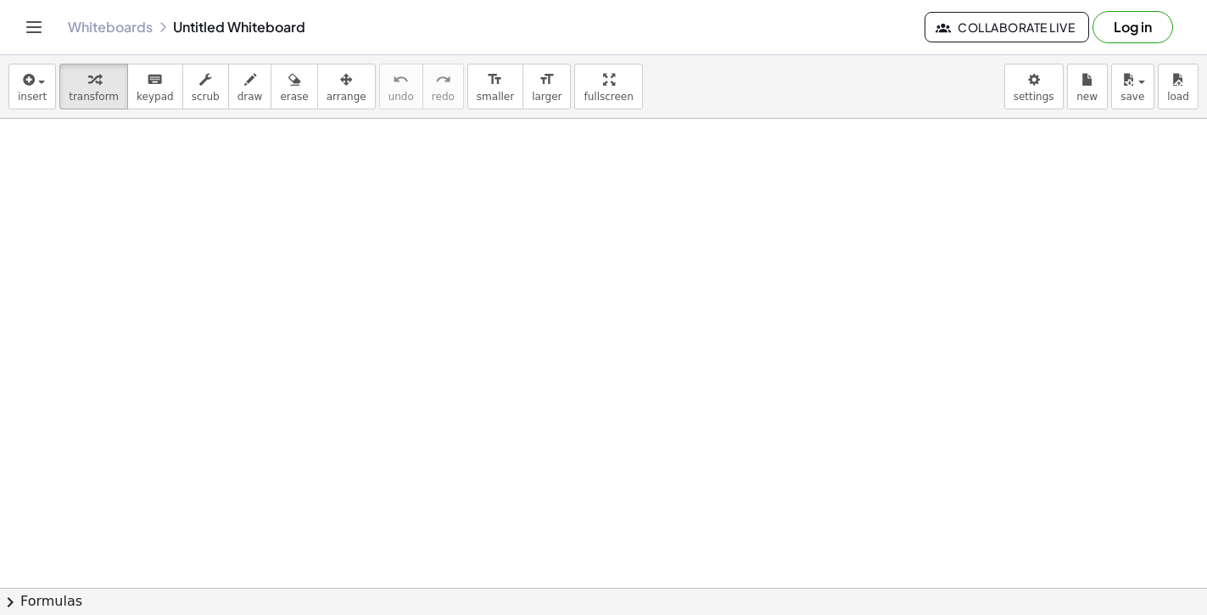
click at [413, 245] on div at bounding box center [603, 588] width 1207 height 938
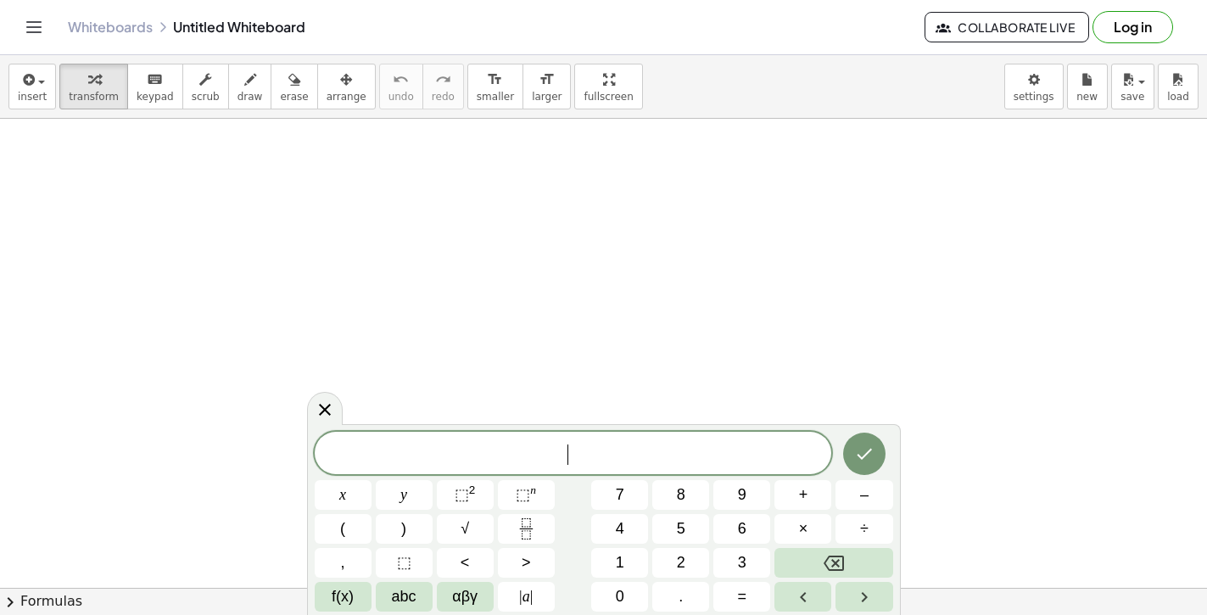
drag, startPoint x: 668, startPoint y: 2, endPoint x: 545, endPoint y: 396, distance: 413.4
click at [545, 396] on div at bounding box center [603, 588] width 1207 height 938
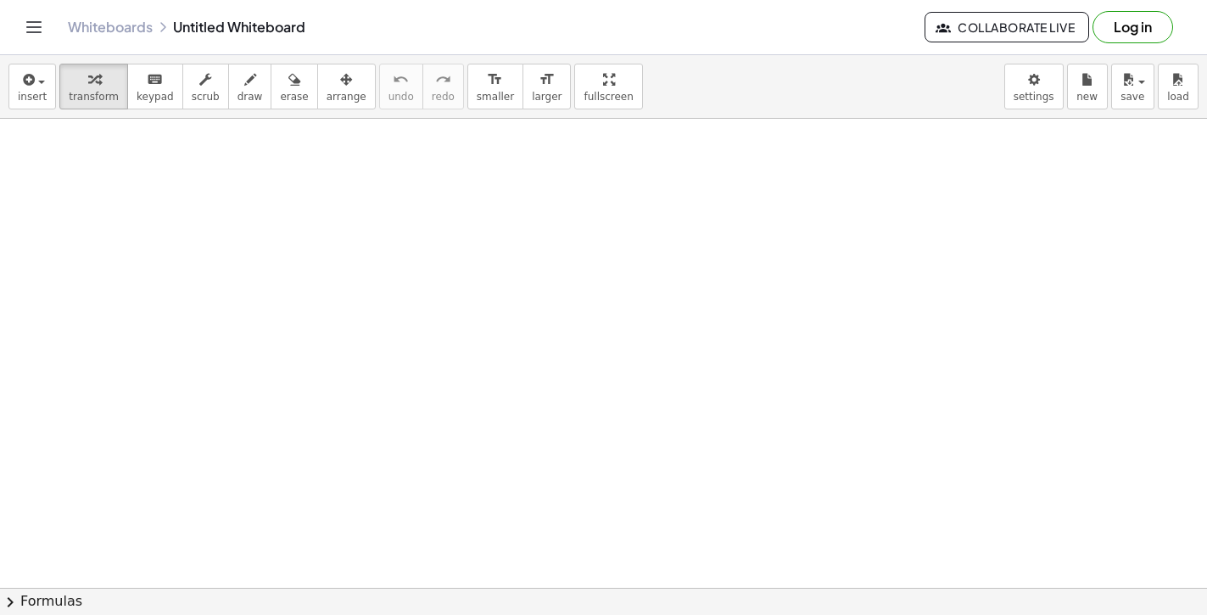
click at [550, 497] on div at bounding box center [603, 588] width 1207 height 938
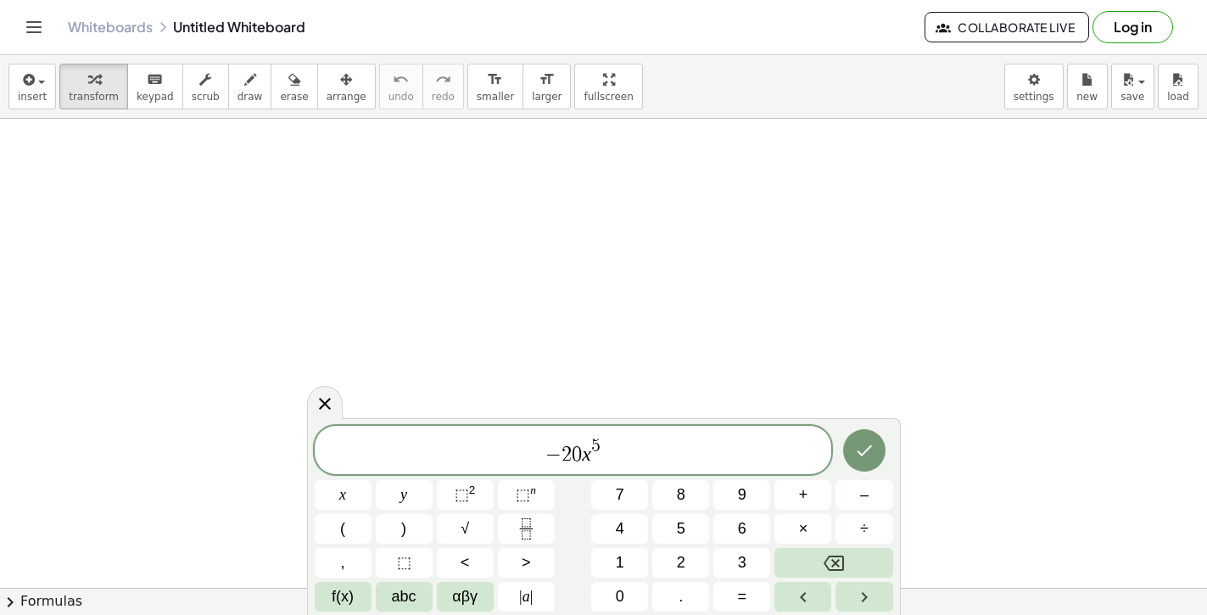
click at [93, 192] on div at bounding box center [603, 588] width 1207 height 938
